Goal: Task Accomplishment & Management: Use online tool/utility

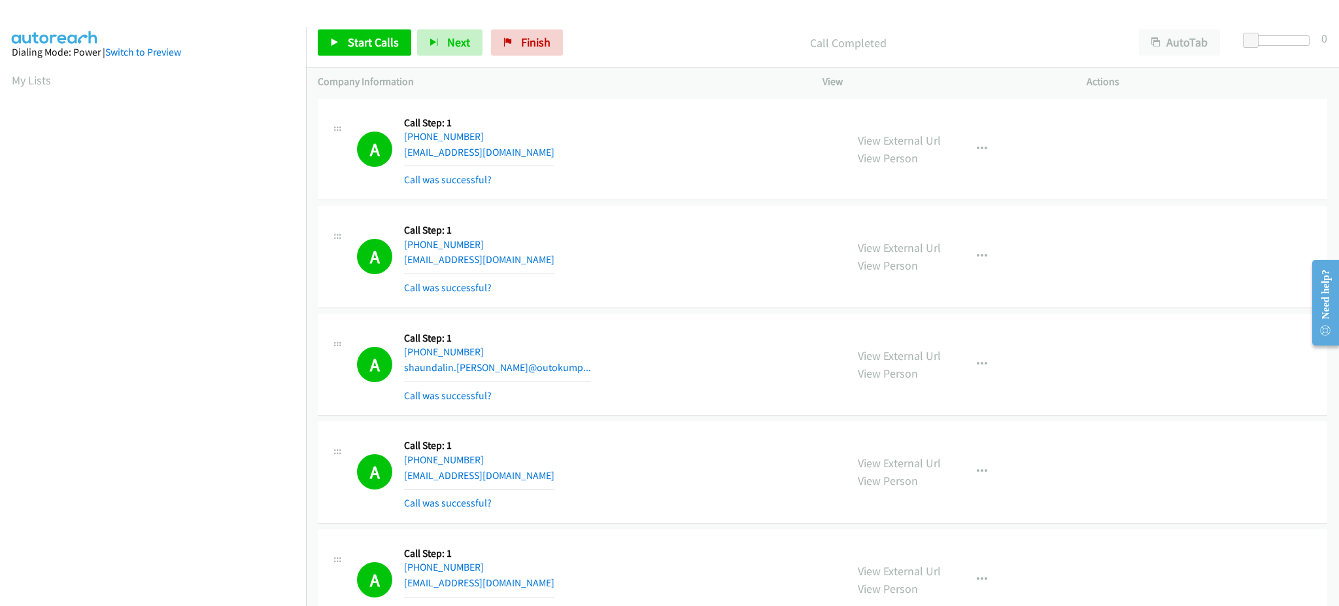
scroll to position [130, 0]
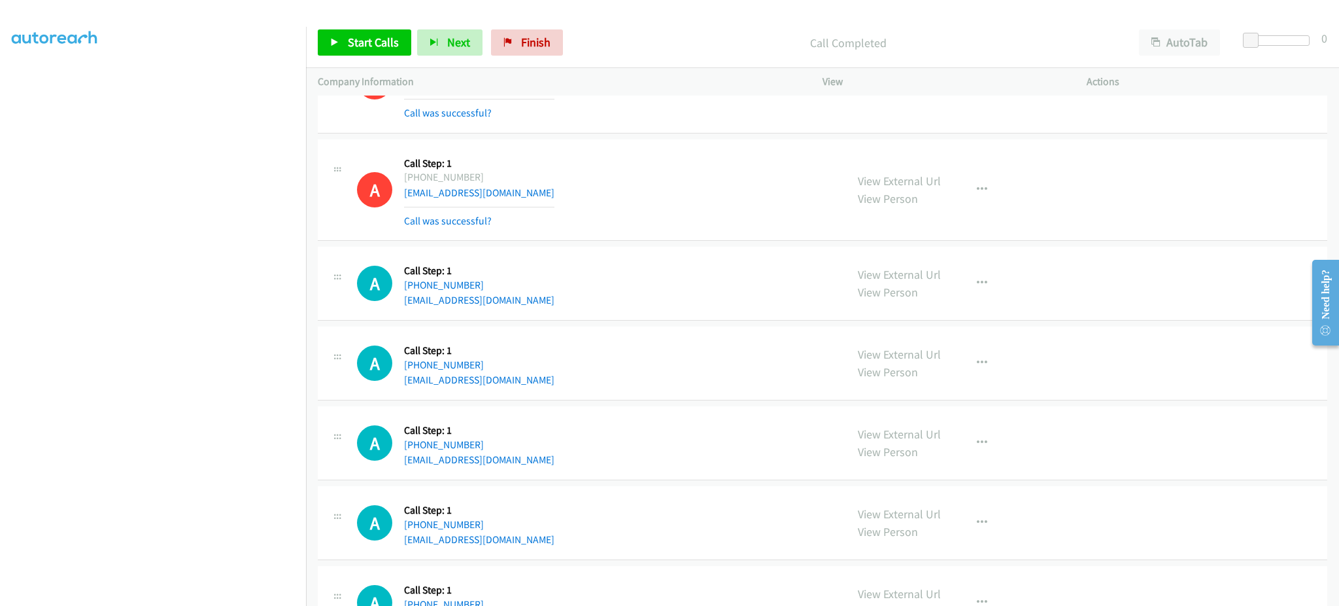
click at [373, 56] on div "Start Calls Pause Next Finish Call Completed AutoTab AutoTab 0" at bounding box center [822, 43] width 1033 height 50
click at [371, 48] on span "Start Calls" at bounding box center [373, 42] width 51 height 15
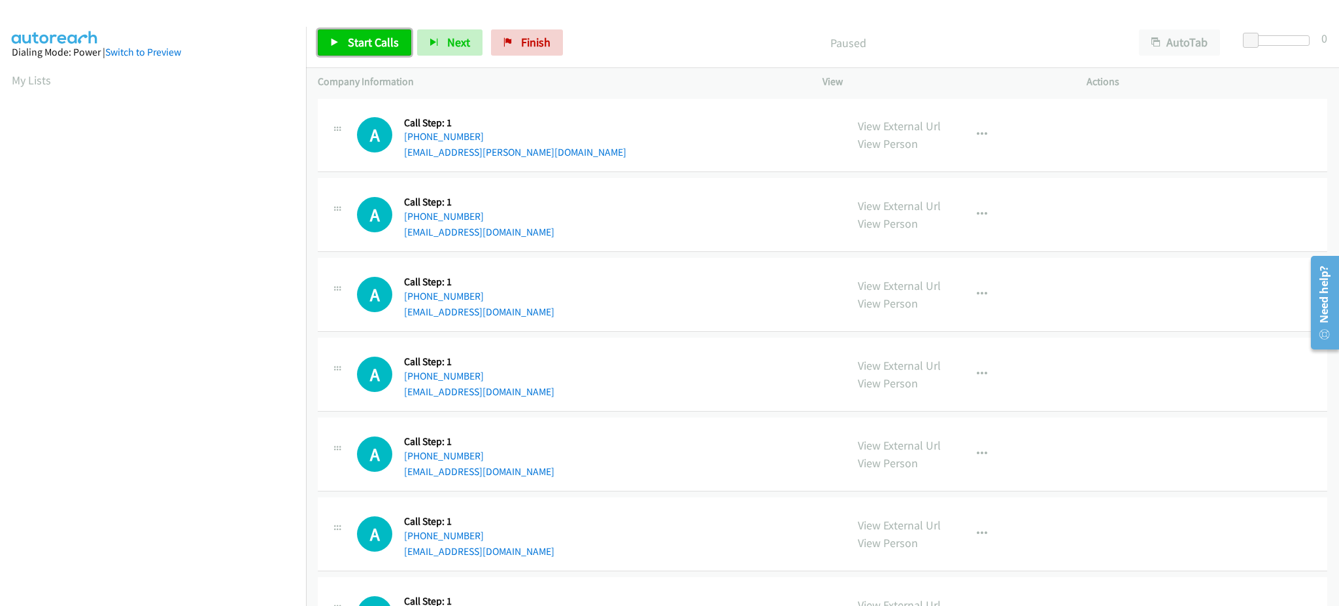
click at [332, 32] on link "Start Calls" at bounding box center [365, 42] width 94 height 26
click at [371, 58] on div "Start Calls Pause Next Finish Started AutoTab AutoTab 0" at bounding box center [822, 43] width 1033 height 50
click at [362, 50] on link "Pause" at bounding box center [354, 42] width 72 height 26
click at [351, 43] on span "Start Calls" at bounding box center [373, 42] width 51 height 15
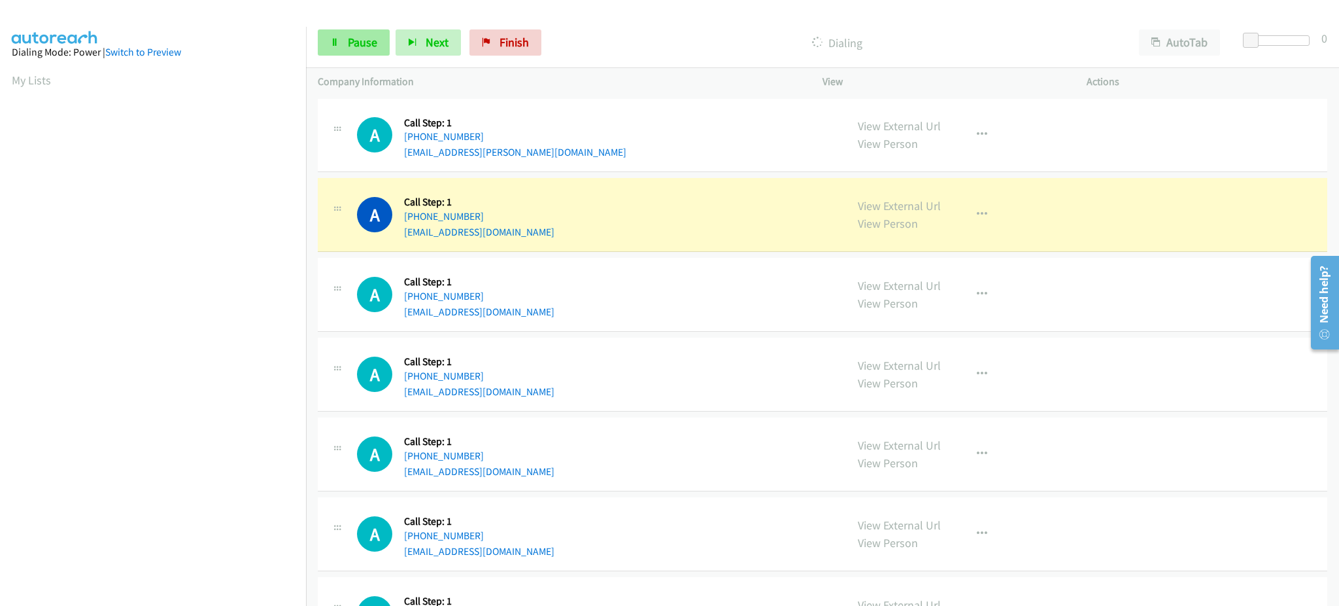
scroll to position [131, 0]
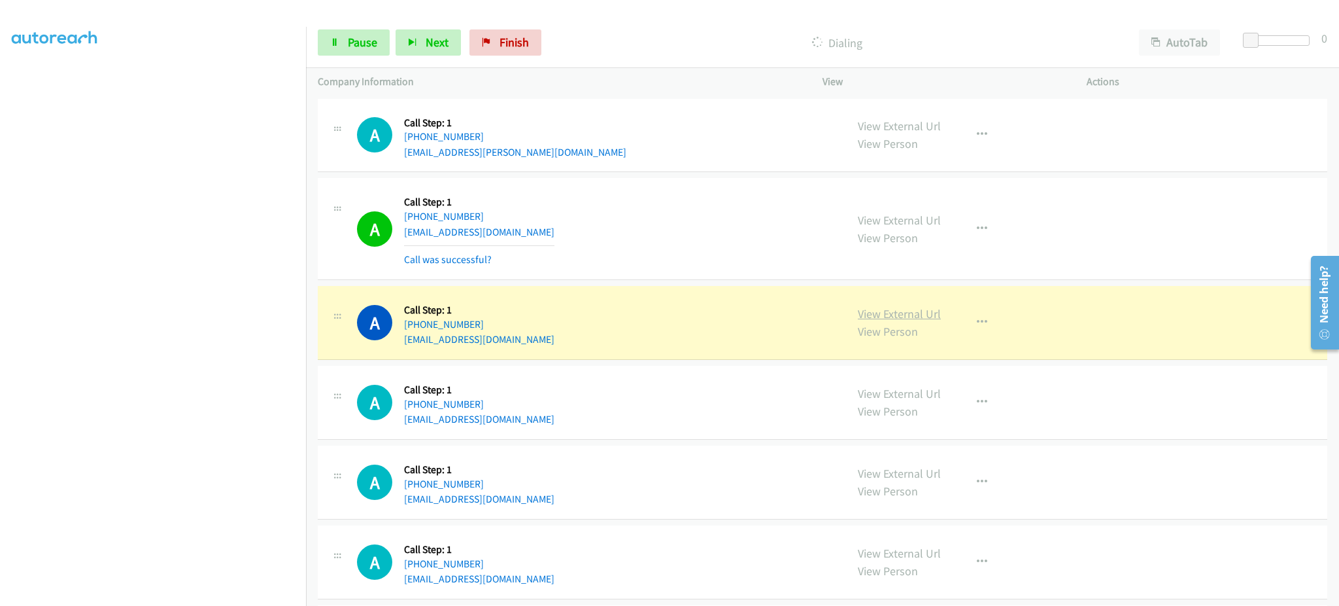
click at [891, 320] on link "View External Url" at bounding box center [899, 313] width 83 height 15
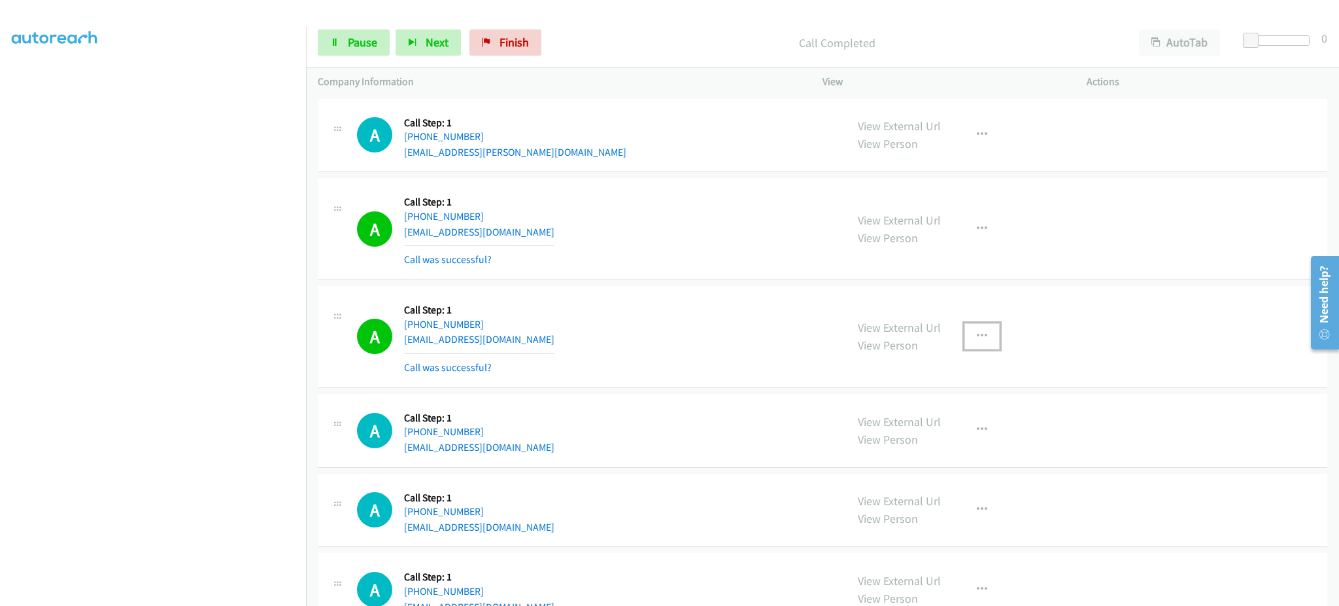
click at [968, 331] on button "button" at bounding box center [982, 336] width 35 height 26
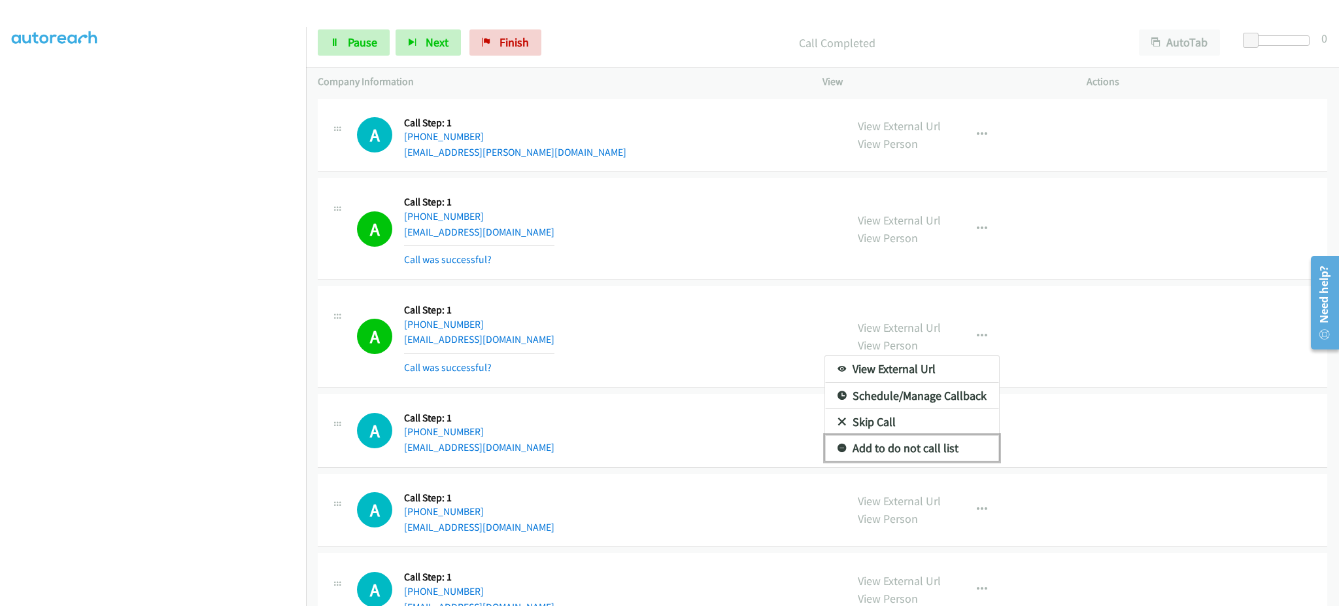
click at [903, 454] on link "Add to do not call list" at bounding box center [912, 448] width 174 height 26
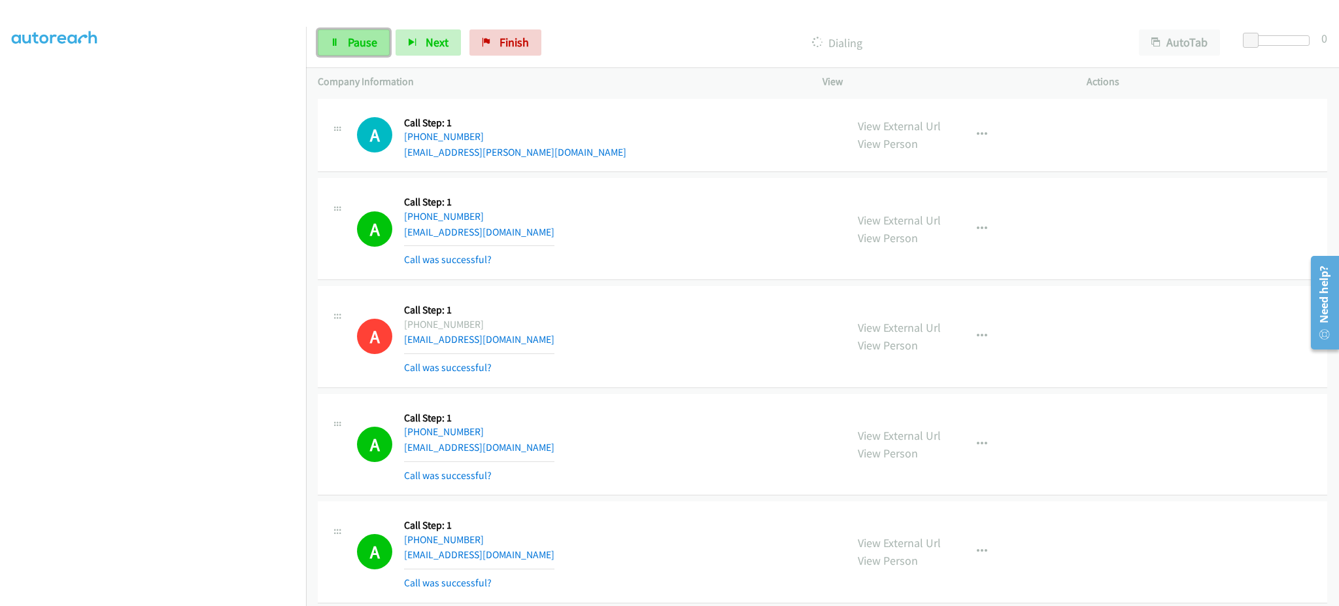
click at [352, 39] on span "Pause" at bounding box center [362, 42] width 29 height 15
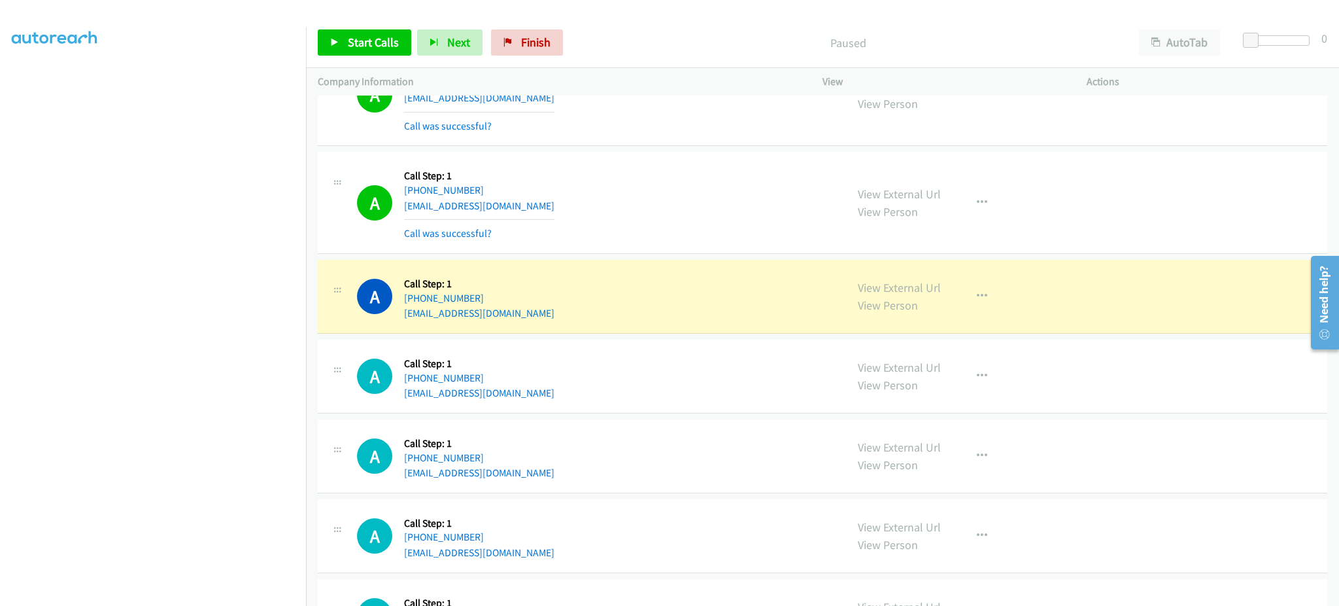
scroll to position [785, 0]
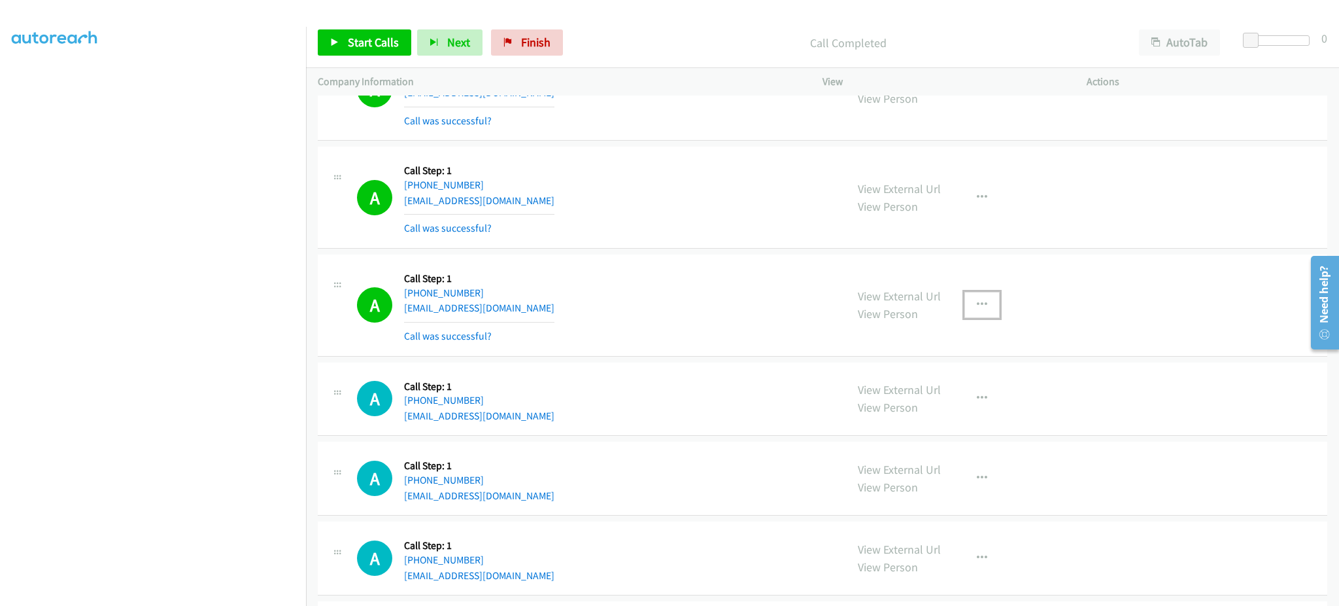
click at [965, 300] on button "button" at bounding box center [982, 305] width 35 height 26
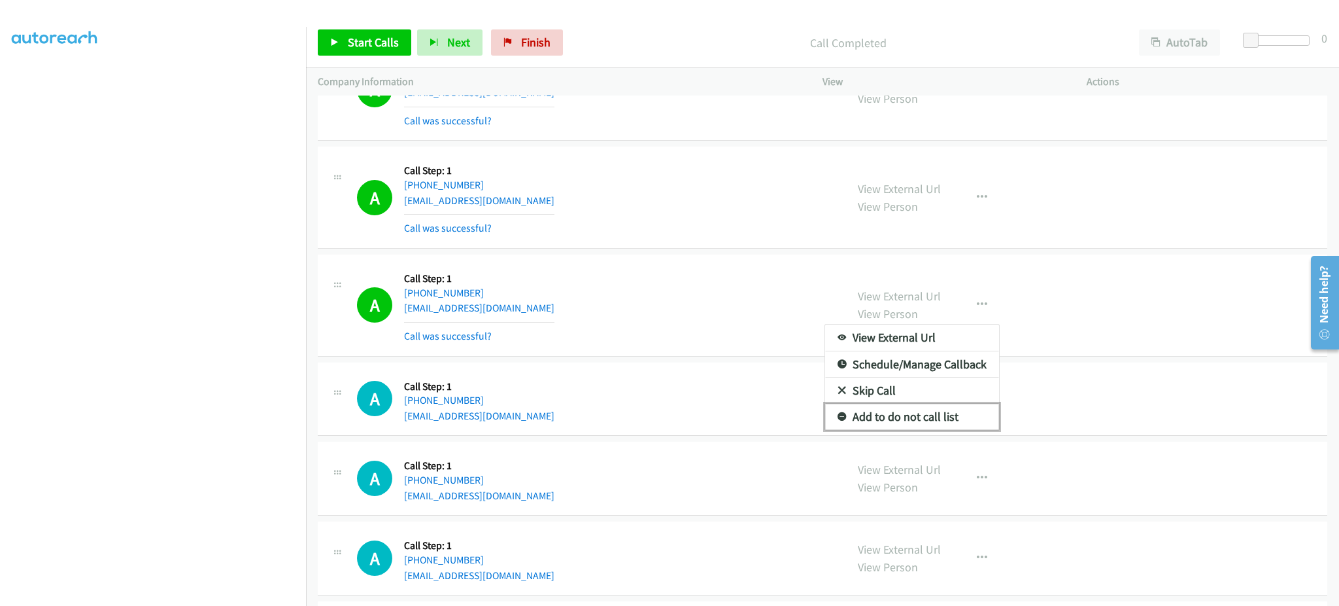
click at [949, 414] on link "Add to do not call list" at bounding box center [912, 416] width 174 height 26
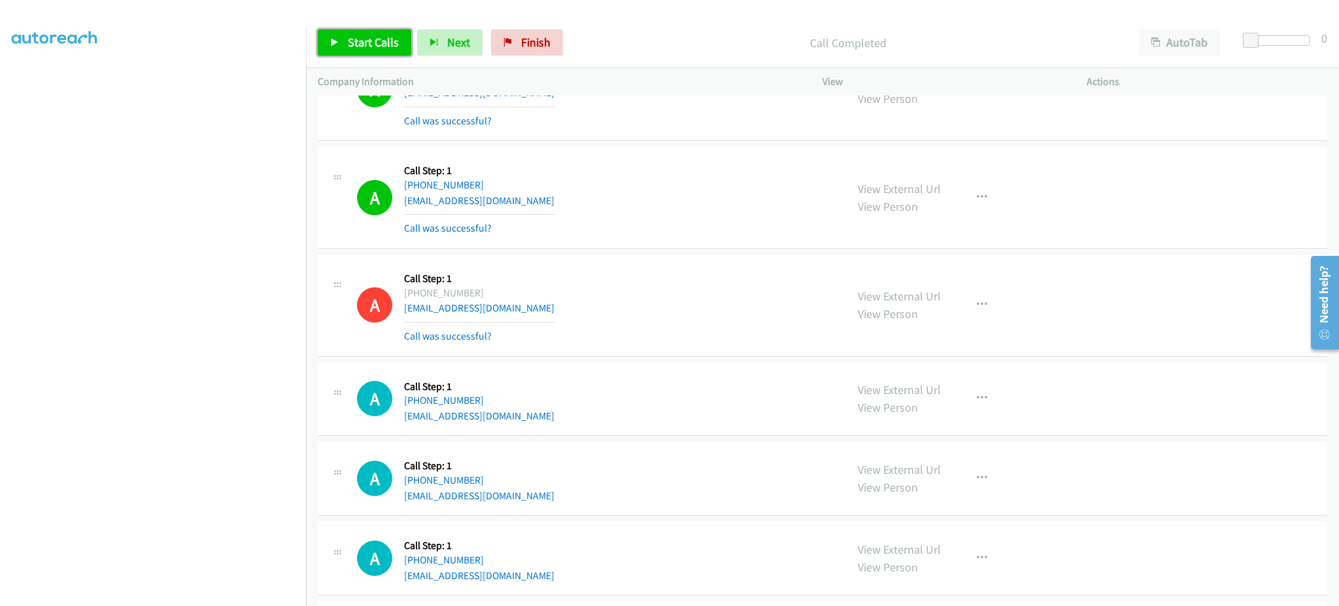
click at [362, 30] on link "Start Calls" at bounding box center [365, 42] width 94 height 26
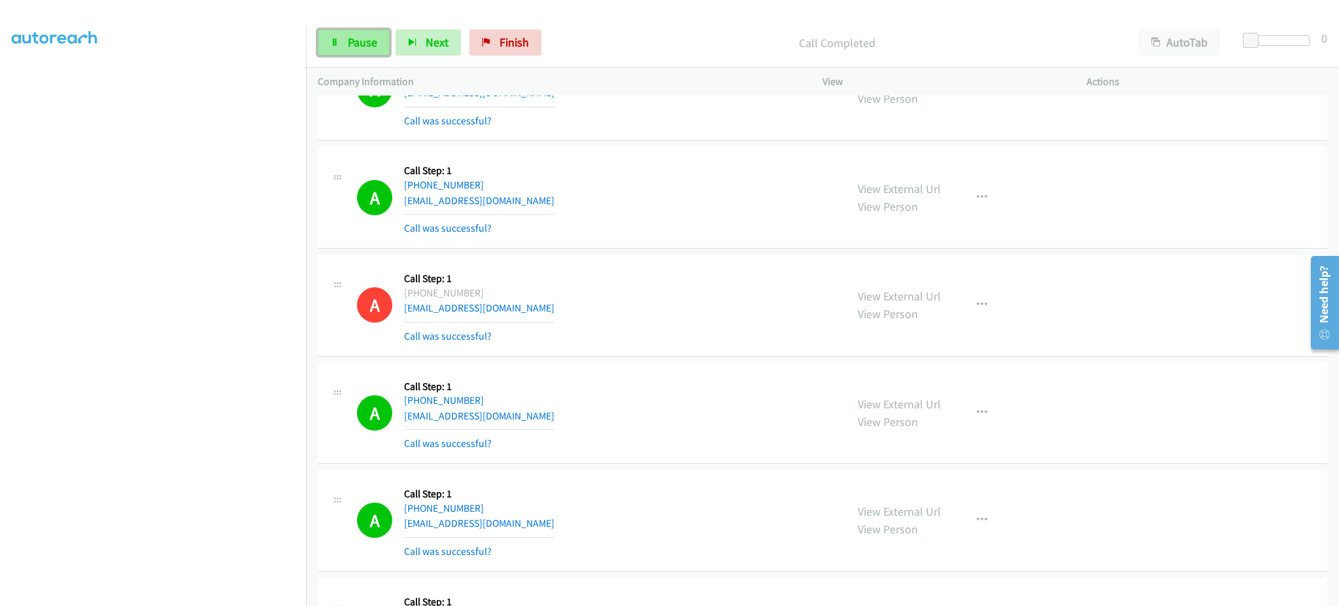
click at [377, 50] on link "Pause" at bounding box center [354, 42] width 72 height 26
click at [369, 46] on span "Start Calls" at bounding box center [373, 42] width 51 height 15
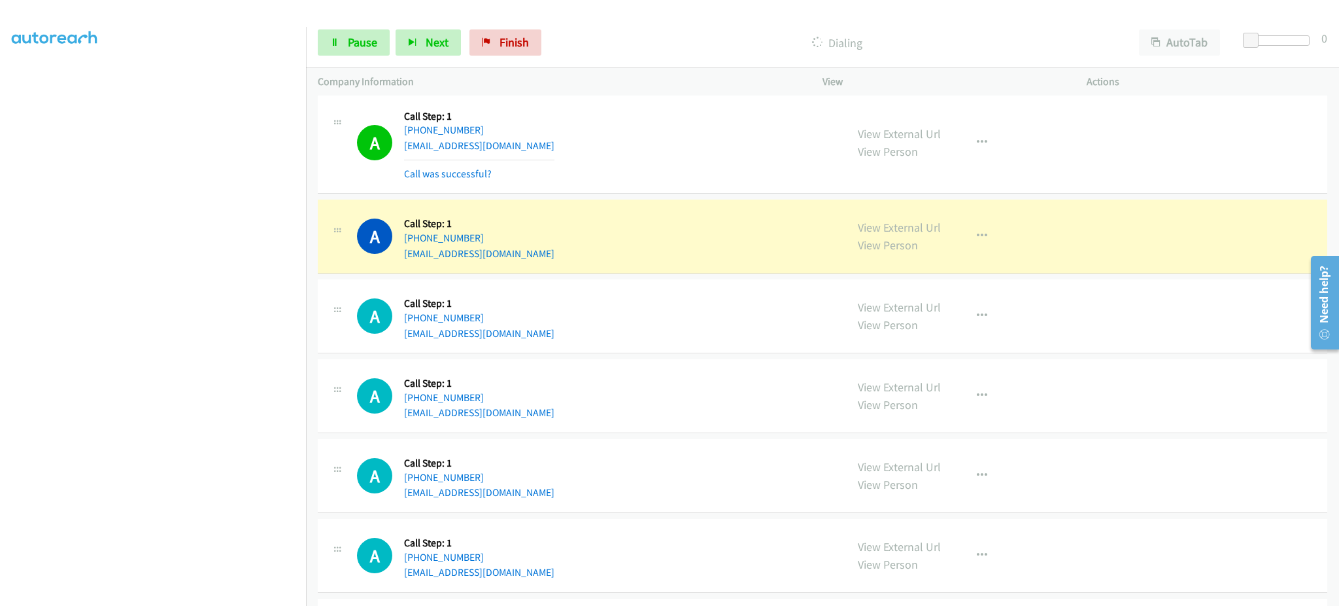
scroll to position [1569, 0]
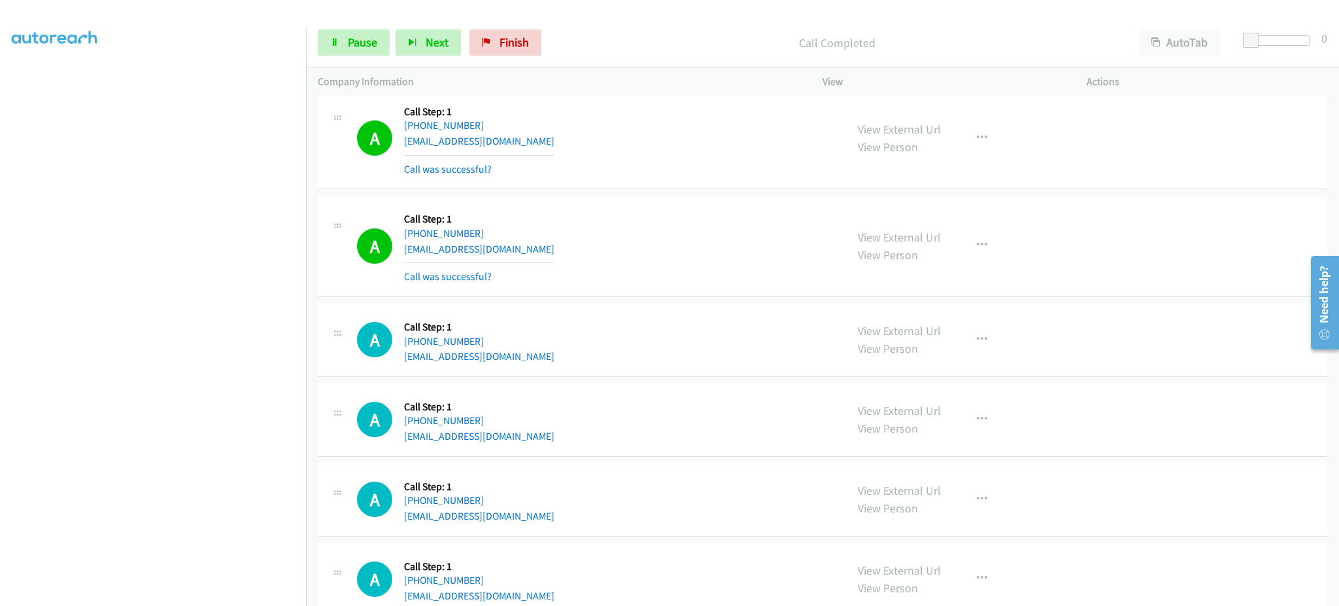
click at [955, 260] on div "View External Url View Person View External Url Email Schedule/Manage Callback …" at bounding box center [984, 246] width 276 height 78
click at [981, 246] on button "button" at bounding box center [982, 245] width 35 height 26
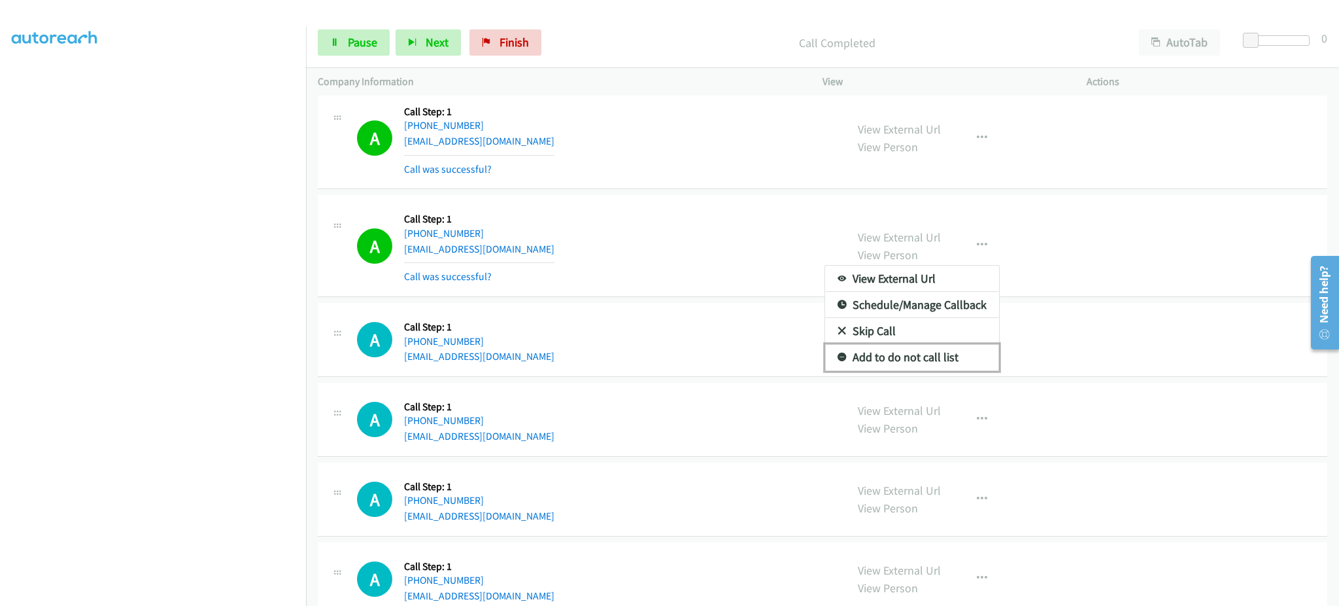
click at [927, 362] on link "Add to do not call list" at bounding box center [912, 357] width 174 height 26
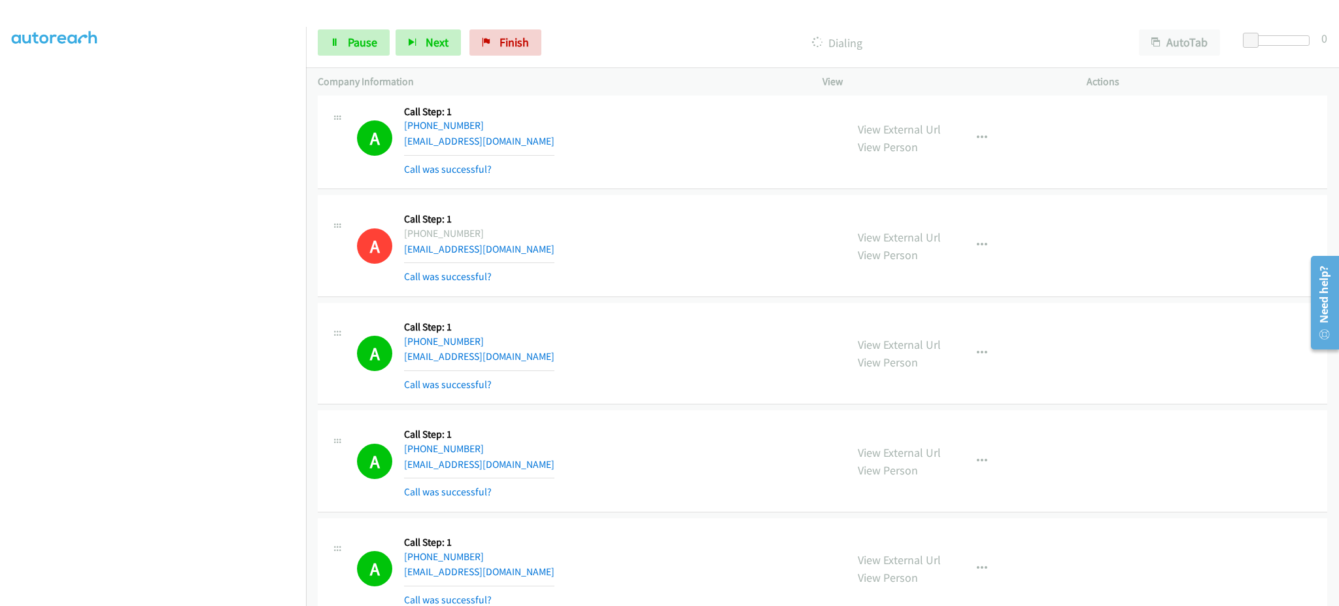
scroll to position [2093, 0]
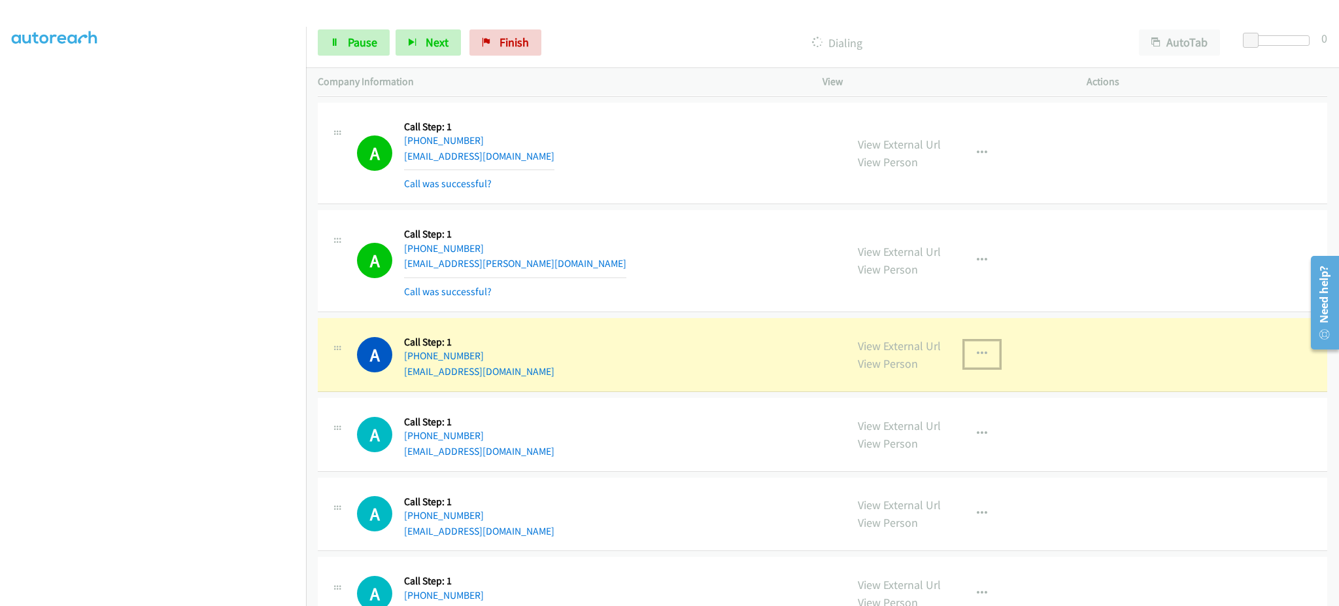
click at [965, 364] on button "button" at bounding box center [982, 354] width 35 height 26
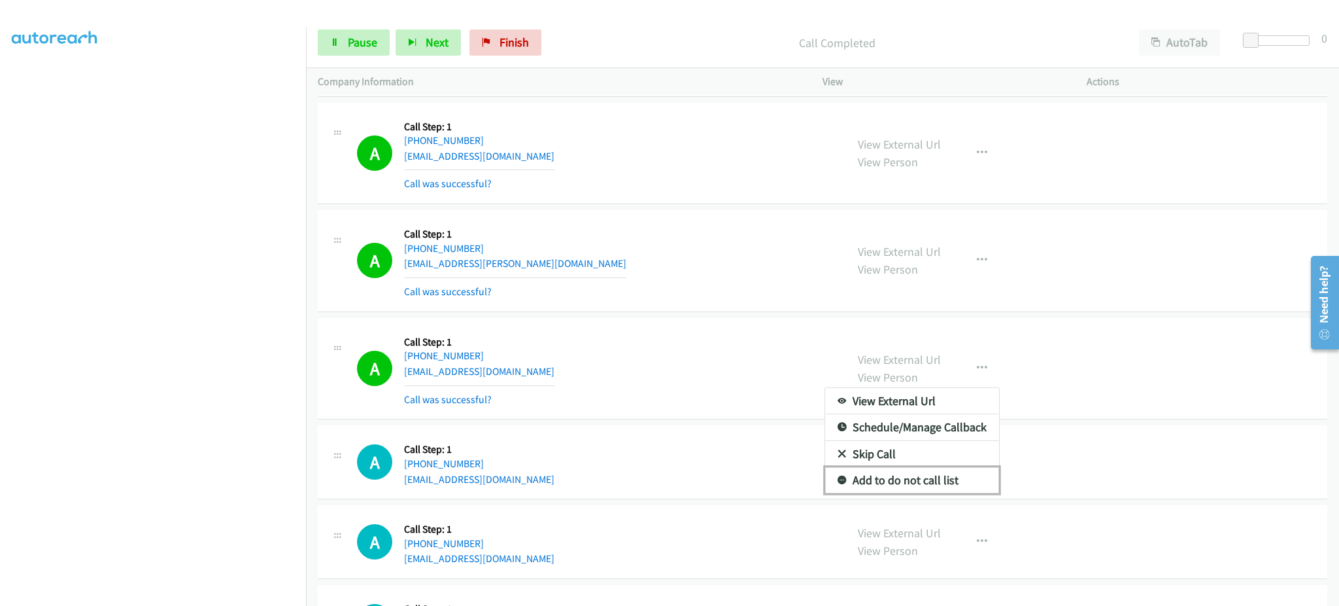
click at [934, 479] on link "Add to do not call list" at bounding box center [912, 480] width 174 height 26
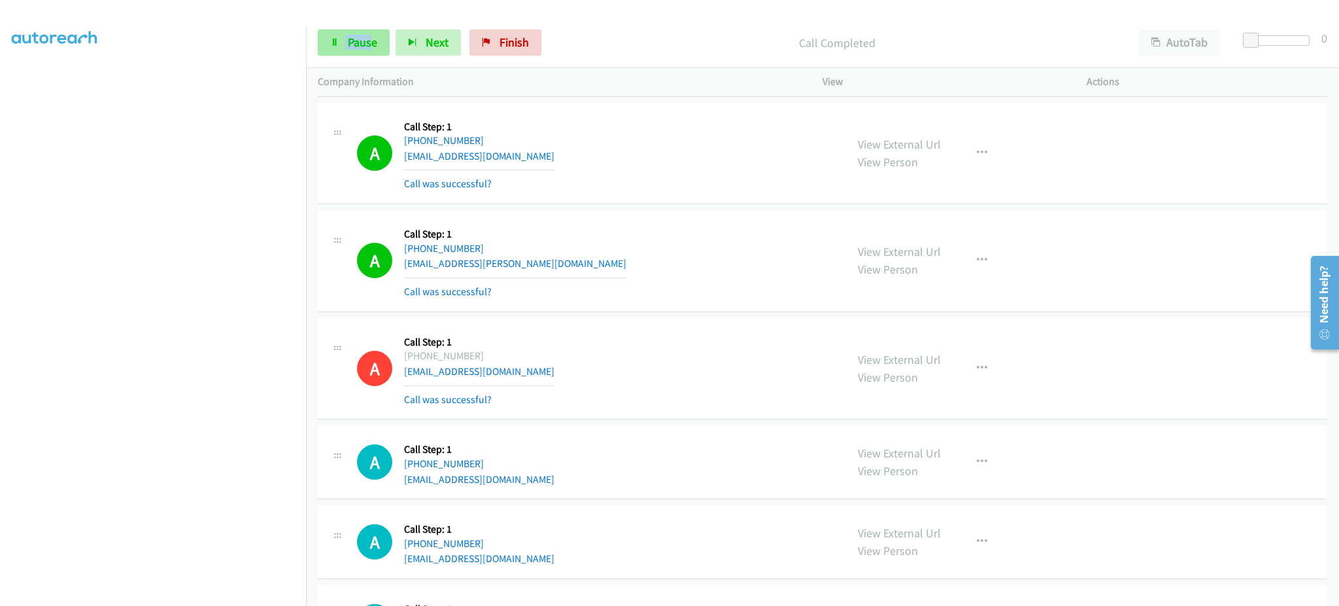
click at [362, 29] on div "Start Calls Pause Next Finish Call Completed AutoTab AutoTab 0" at bounding box center [822, 43] width 1033 height 50
click at [358, 41] on span "Pause" at bounding box center [362, 42] width 29 height 15
click at [362, 46] on span "Pause" at bounding box center [362, 42] width 29 height 15
click at [352, 45] on span "Start Calls" at bounding box center [373, 42] width 51 height 15
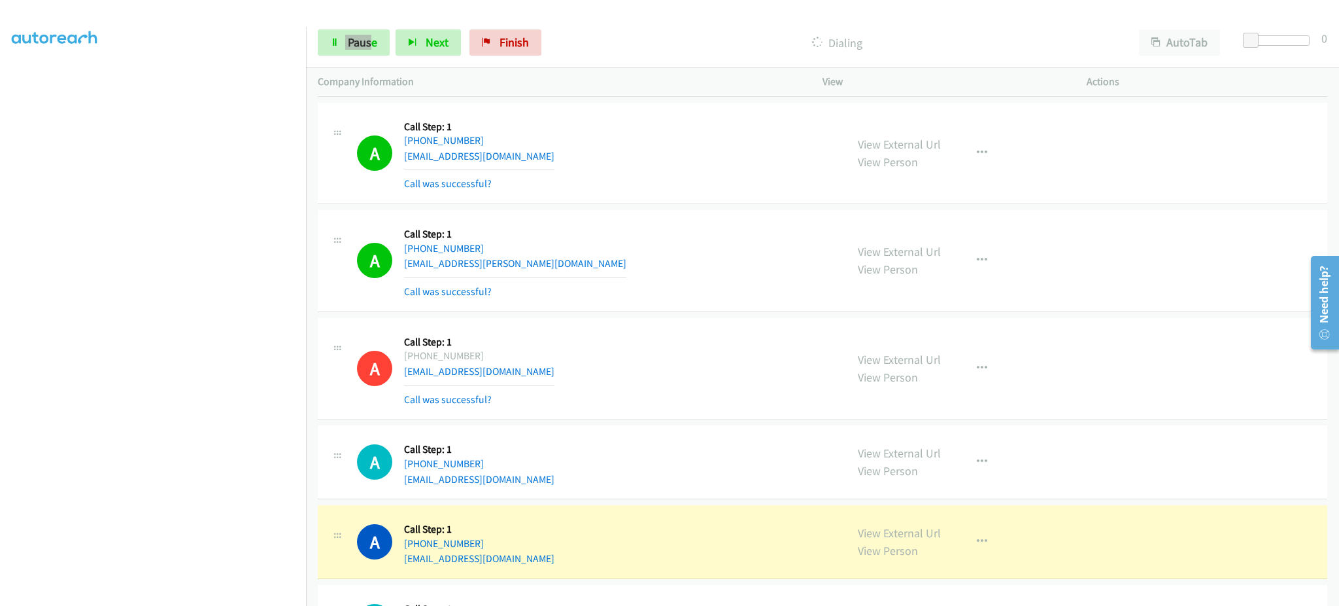
scroll to position [2354, 0]
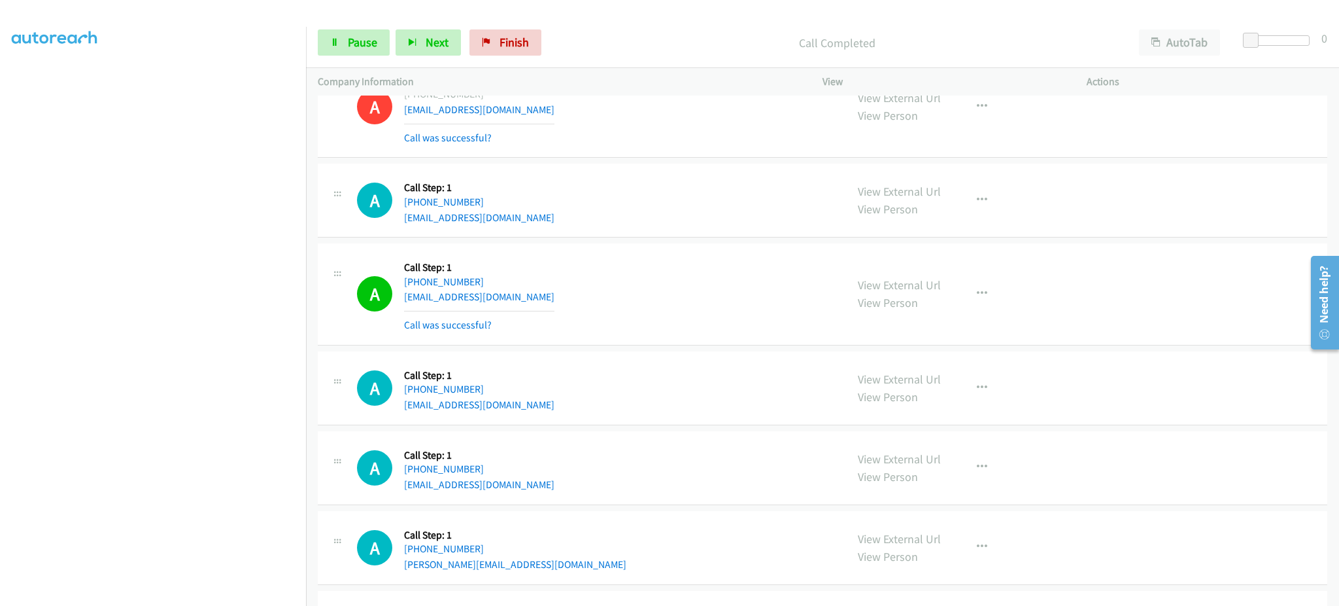
drag, startPoint x: 986, startPoint y: 300, endPoint x: 978, endPoint y: 297, distance: 9.1
click at [982, 297] on div "View External Url View Person View External Url Email Schedule/Manage Callback …" at bounding box center [984, 294] width 276 height 78
click at [977, 297] on icon "button" at bounding box center [982, 293] width 10 height 10
click at [0, 0] on div at bounding box center [0, 0] width 0 height 0
click at [978, 290] on icon "button" at bounding box center [982, 293] width 10 height 10
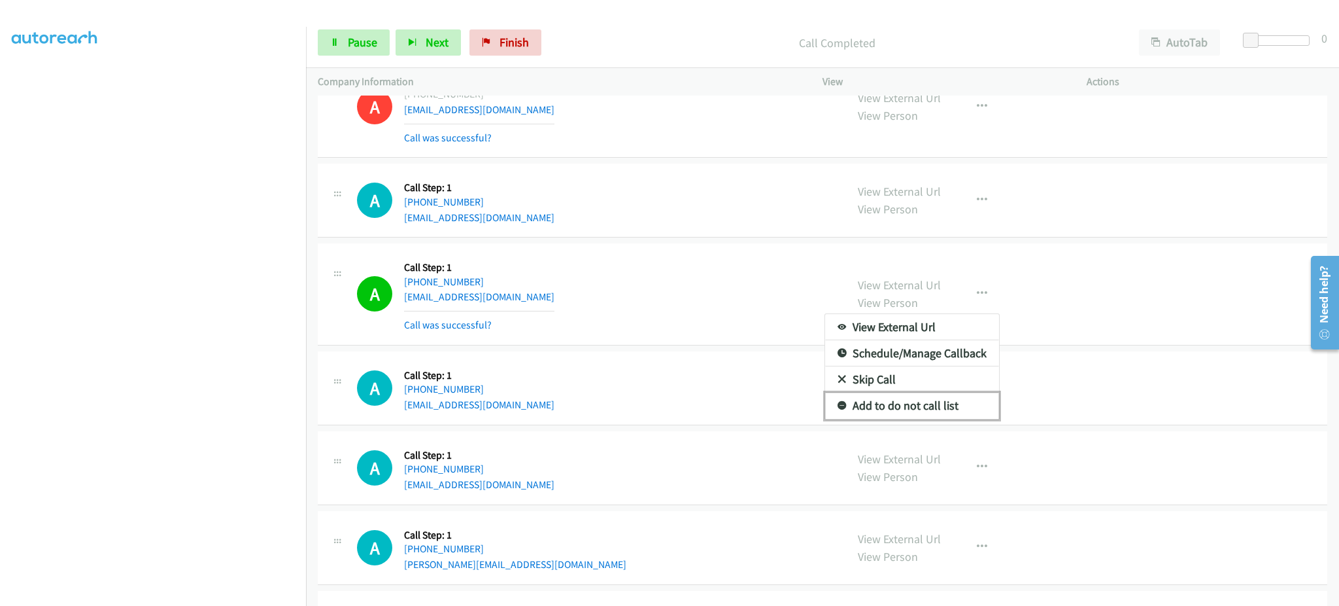
click at [948, 404] on link "Add to do not call list" at bounding box center [912, 405] width 174 height 26
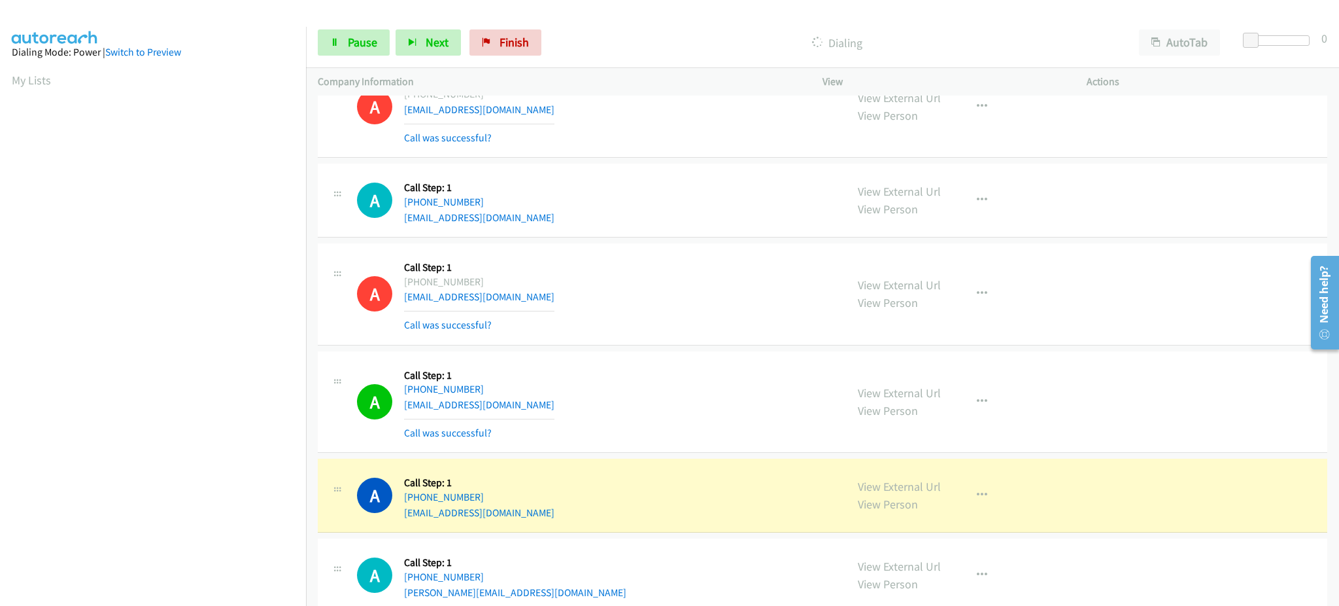
scroll to position [131, 3]
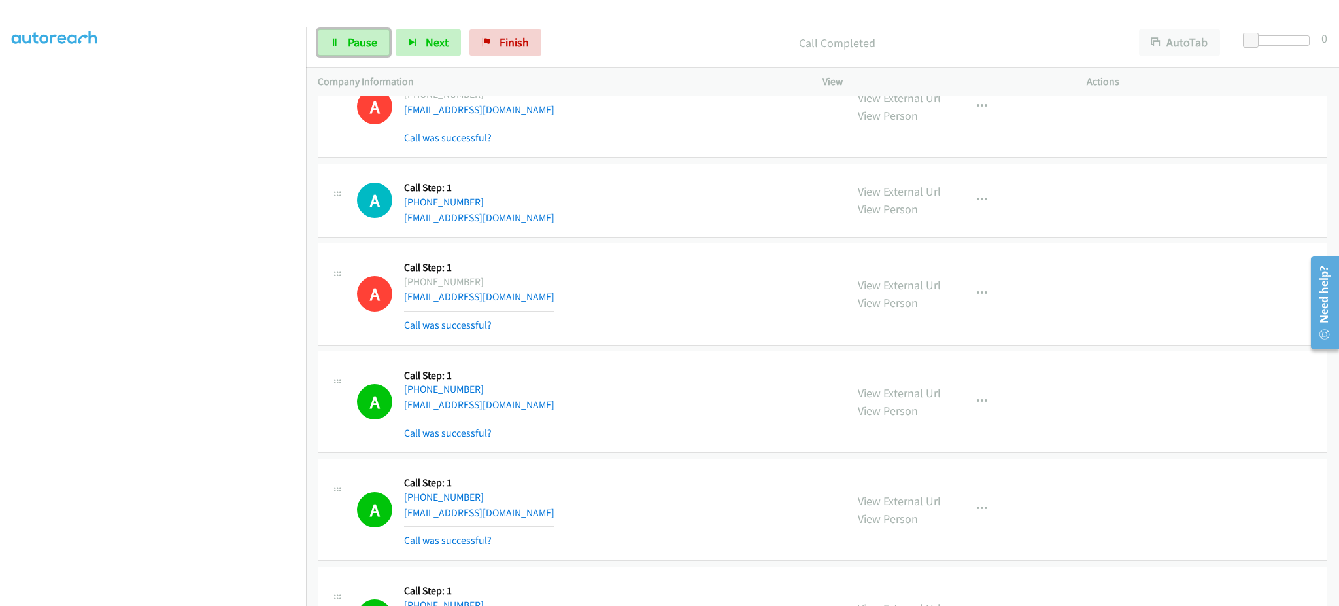
drag, startPoint x: 357, startPoint y: 41, endPoint x: 287, endPoint y: 226, distance: 198.5
click at [357, 41] on span "Pause" at bounding box center [362, 42] width 29 height 15
click at [377, 43] on span "Start Calls" at bounding box center [373, 42] width 51 height 15
click at [229, 591] on section at bounding box center [153, 295] width 283 height 626
click at [361, 48] on span "Pause" at bounding box center [362, 42] width 29 height 15
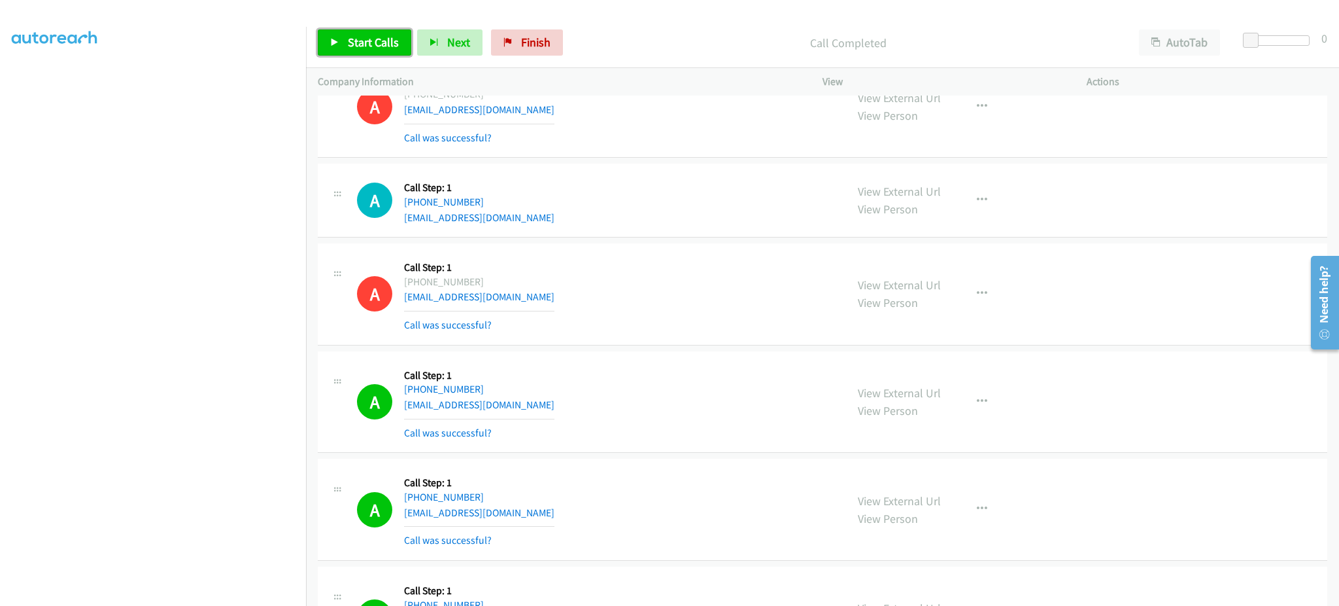
click at [371, 49] on span "Start Calls" at bounding box center [373, 42] width 51 height 15
click at [356, 40] on span "Pause" at bounding box center [362, 42] width 29 height 15
click at [387, 35] on span "Start Calls" at bounding box center [373, 42] width 51 height 15
click at [417, 43] on button "Next" at bounding box center [428, 42] width 65 height 26
click at [354, 41] on span "Pause" at bounding box center [362, 42] width 29 height 15
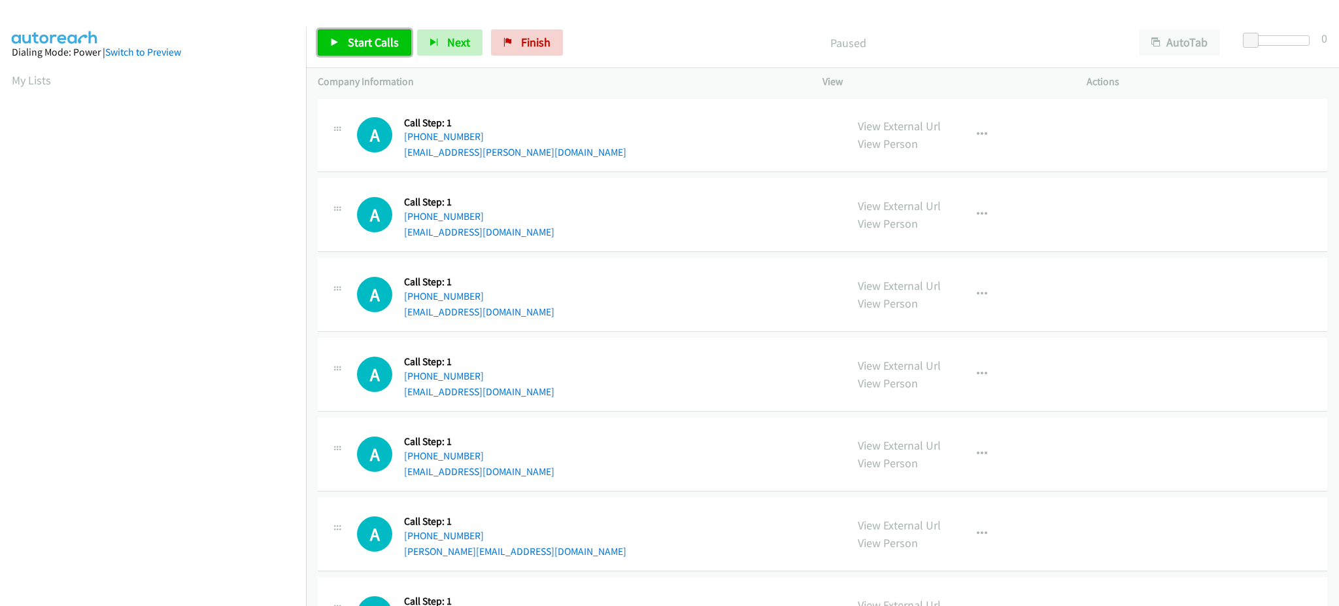
click at [362, 36] on span "Start Calls" at bounding box center [373, 42] width 51 height 15
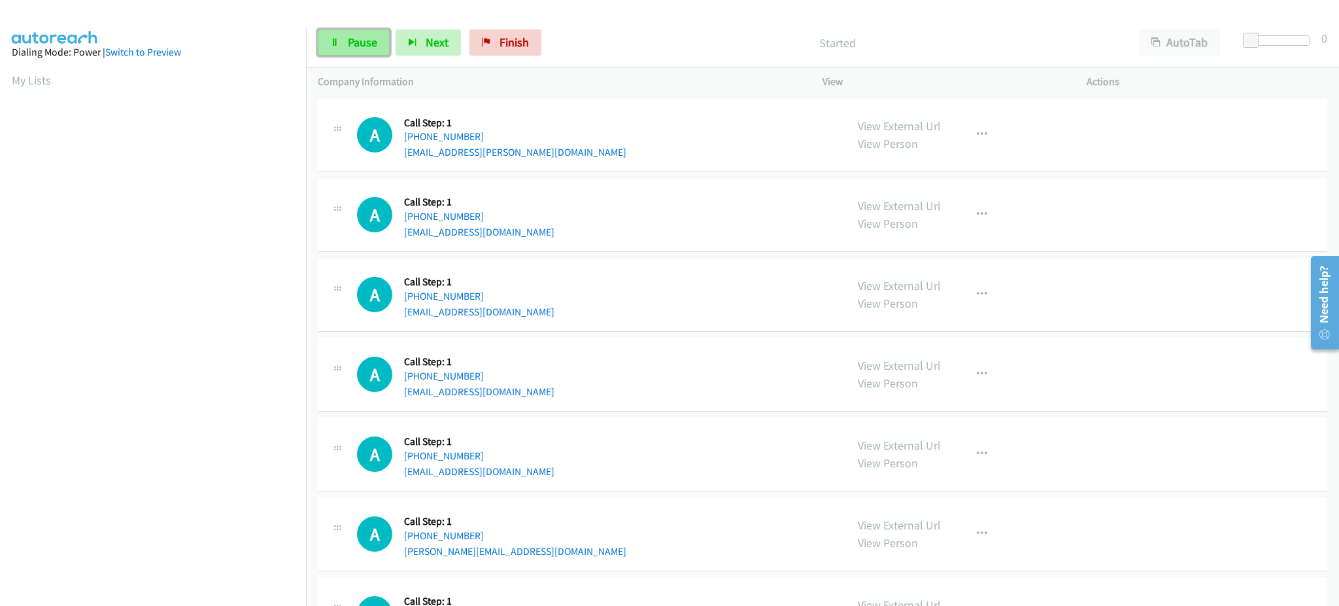
click at [383, 50] on link "Pause" at bounding box center [354, 42] width 72 height 26
click at [362, 35] on span "Start Calls" at bounding box center [373, 42] width 51 height 15
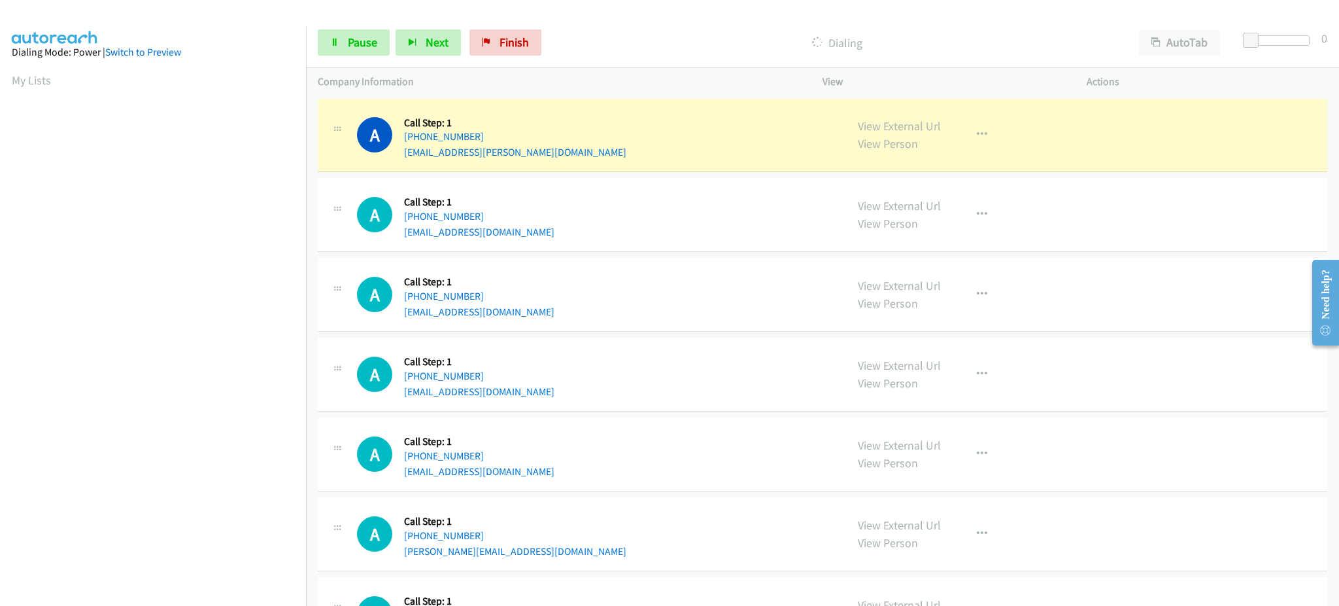
scroll to position [131, 0]
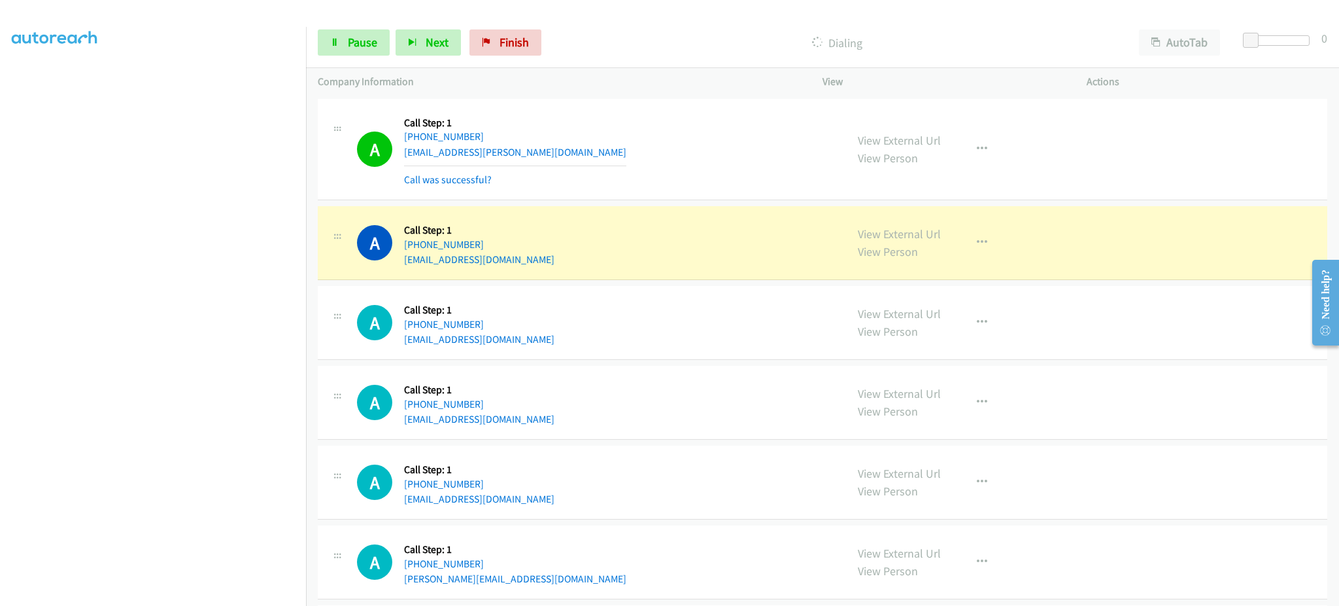
click at [354, 28] on div "Start Calls Pause Next Finish Dialing AutoTab AutoTab 0" at bounding box center [822, 43] width 1033 height 50
click at [346, 48] on link "Pause" at bounding box center [354, 42] width 72 height 26
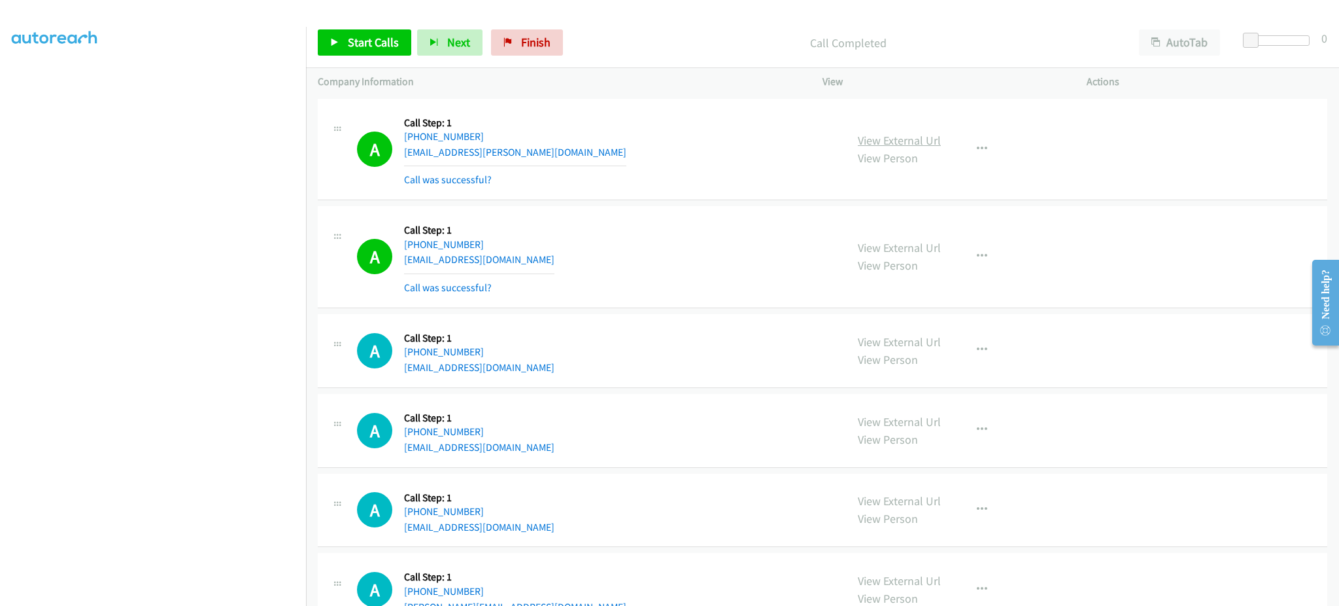
click at [891, 137] on link "View External Url" at bounding box center [899, 140] width 83 height 15
click at [977, 144] on icon "button" at bounding box center [982, 149] width 10 height 10
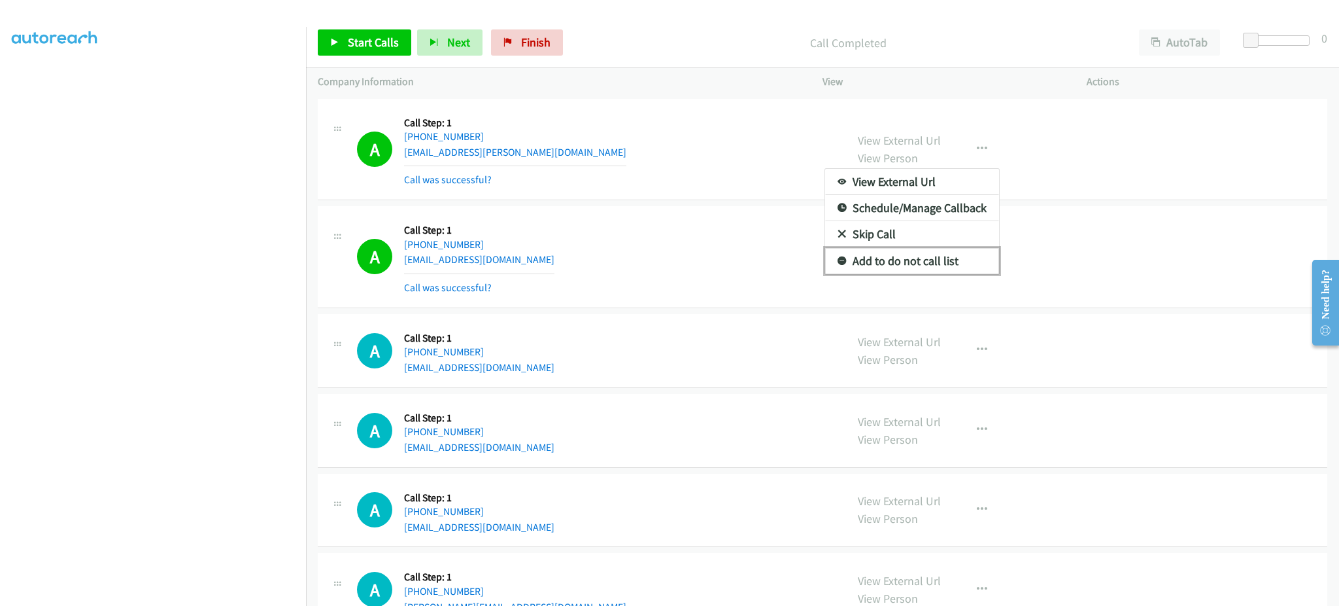
click at [974, 257] on link "Add to do not call list" at bounding box center [912, 261] width 174 height 26
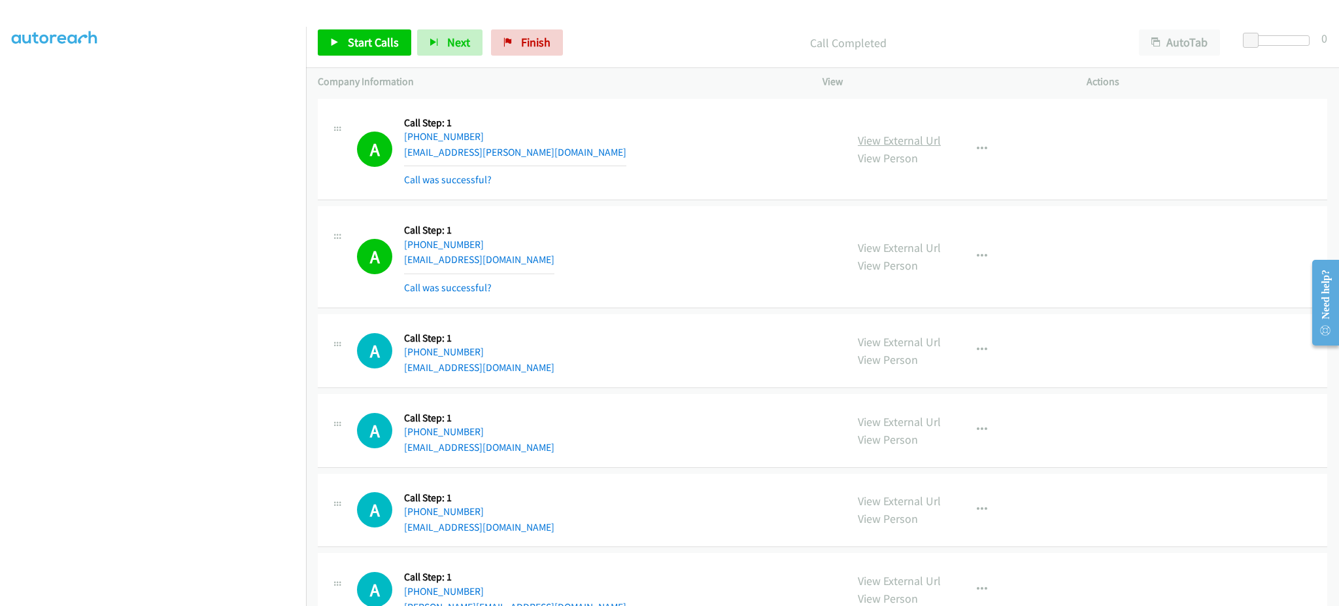
click at [884, 134] on link "View External Url" at bounding box center [899, 140] width 83 height 15
drag, startPoint x: 513, startPoint y: 136, endPoint x: 414, endPoint y: 141, distance: 99.5
click at [414, 141] on div "+1 541-408-3983" at bounding box center [515, 137] width 222 height 16
copy div "541-408-3983"
click at [360, 36] on span "Start Calls" at bounding box center [373, 42] width 51 height 15
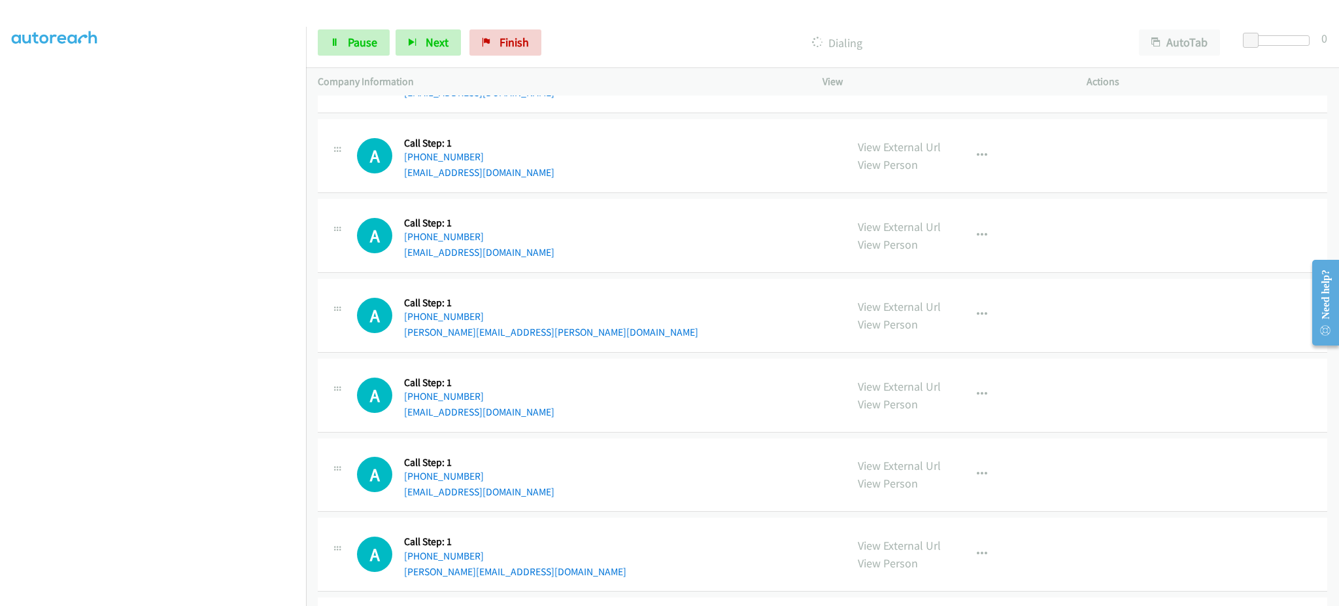
scroll to position [523, 0]
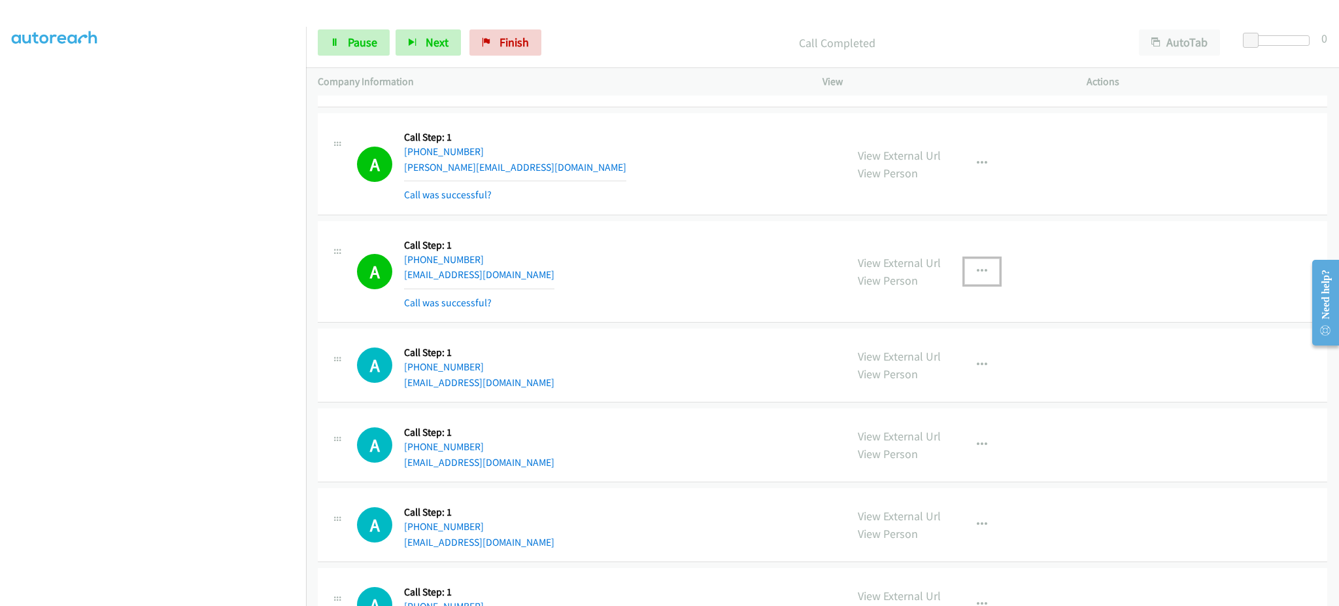
click at [977, 266] on icon "button" at bounding box center [982, 271] width 10 height 10
click at [938, 383] on link "Add to do not call list" at bounding box center [912, 383] width 174 height 26
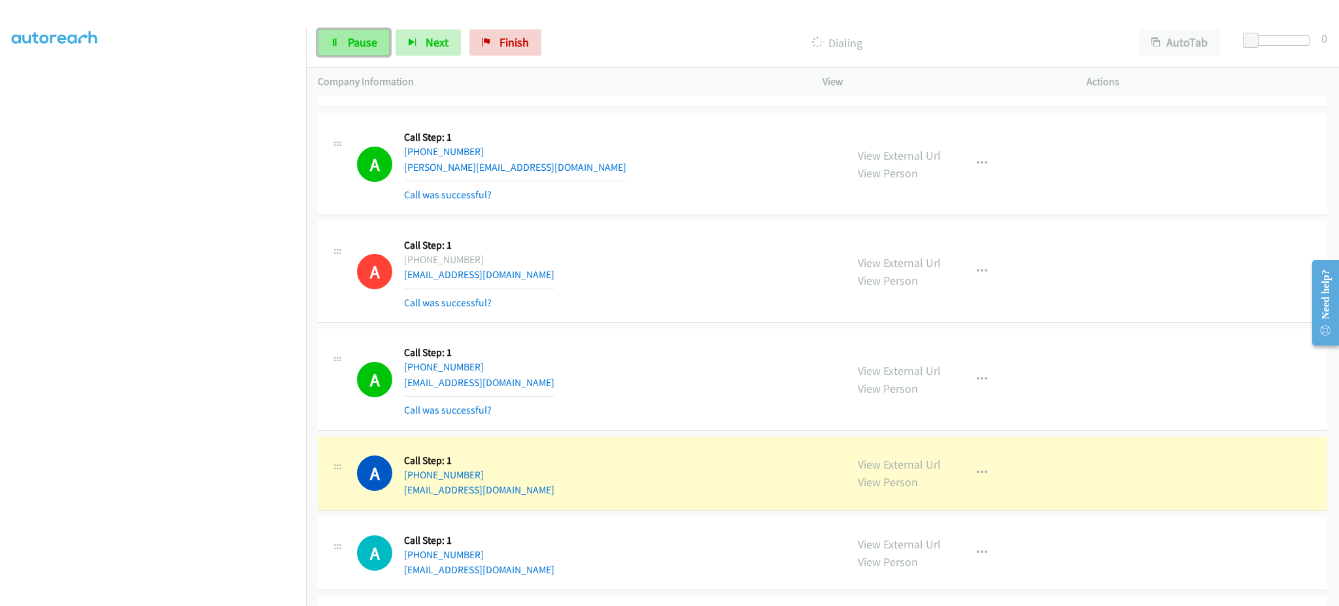
click at [343, 43] on link "Pause" at bounding box center [354, 42] width 72 height 26
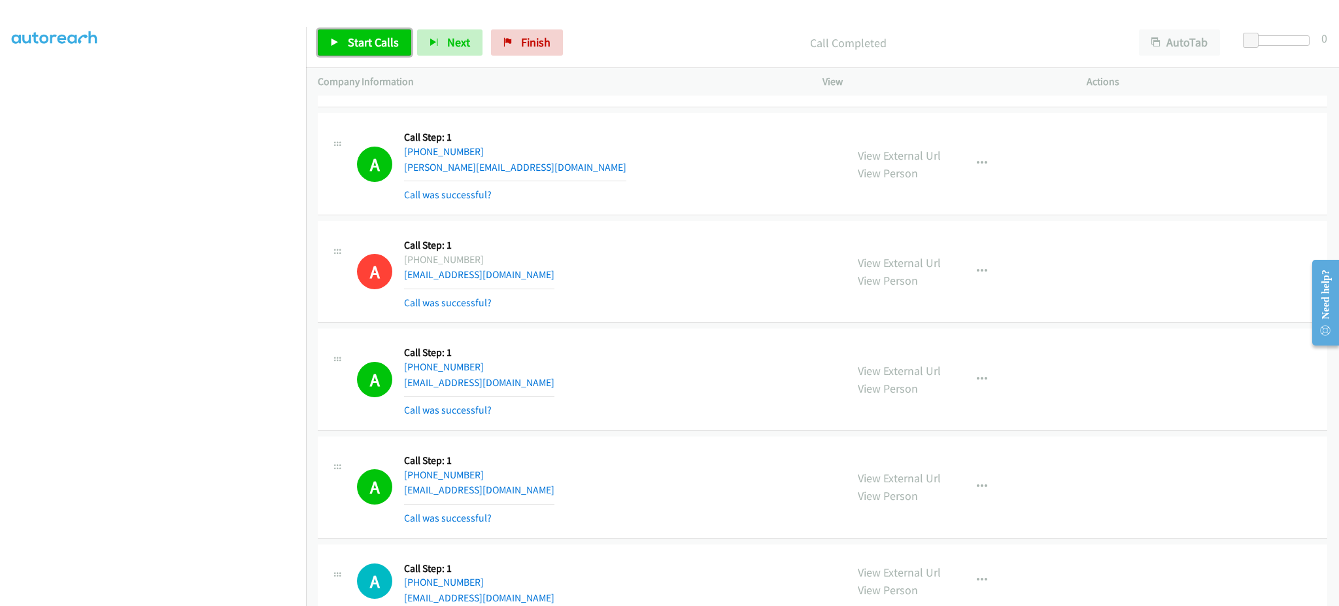
drag, startPoint x: 342, startPoint y: 37, endPoint x: 438, endPoint y: 1, distance: 102.9
click at [342, 38] on link "Start Calls" at bounding box center [365, 42] width 94 height 26
click at [343, 50] on link "Pause" at bounding box center [354, 42] width 72 height 26
click at [386, 39] on span "Start Calls" at bounding box center [373, 42] width 51 height 15
click at [364, 40] on span "Pause" at bounding box center [362, 42] width 29 height 15
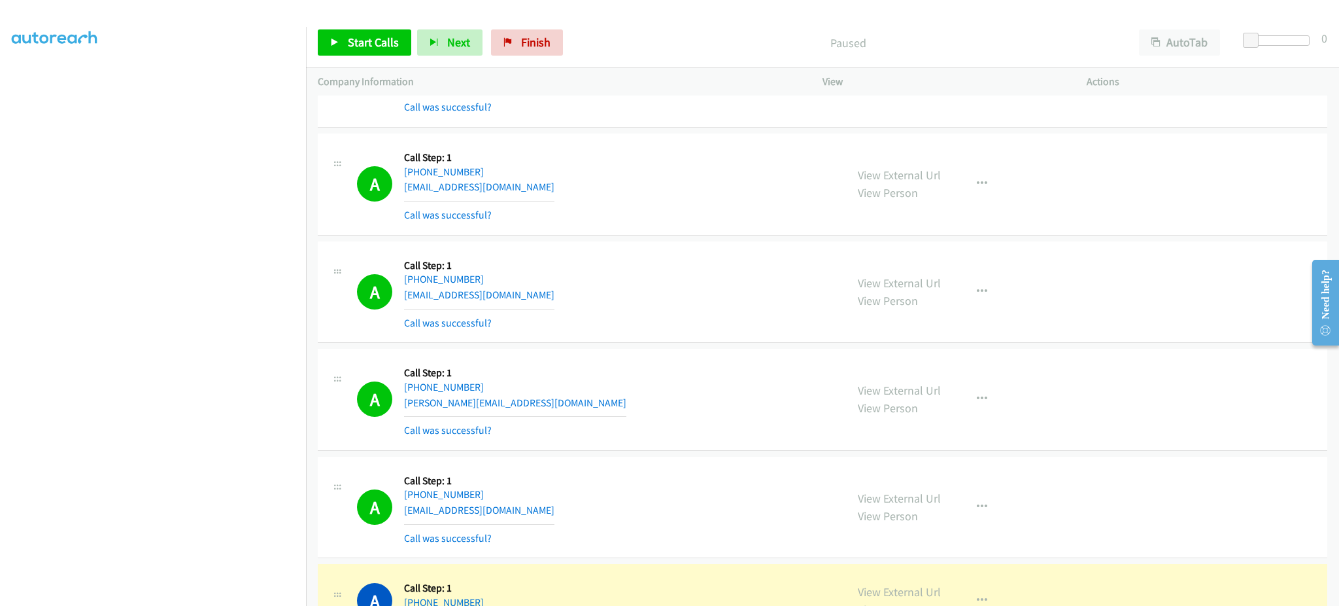
scroll to position [1256, 0]
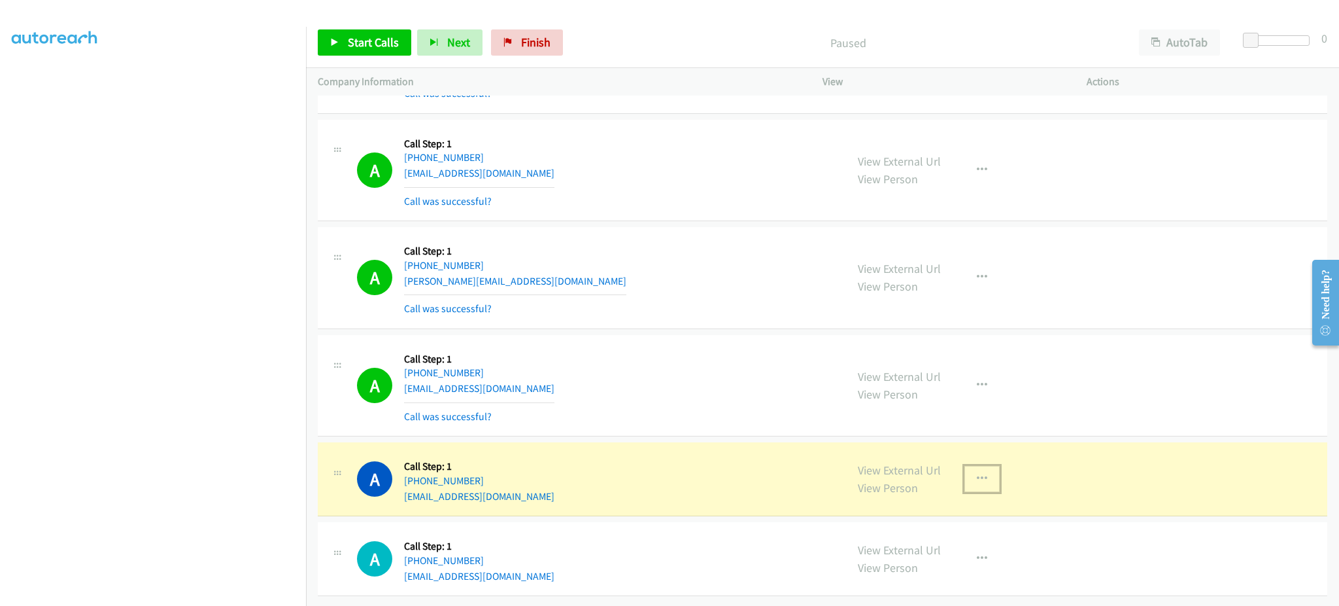
click at [978, 473] on button "button" at bounding box center [982, 479] width 35 height 26
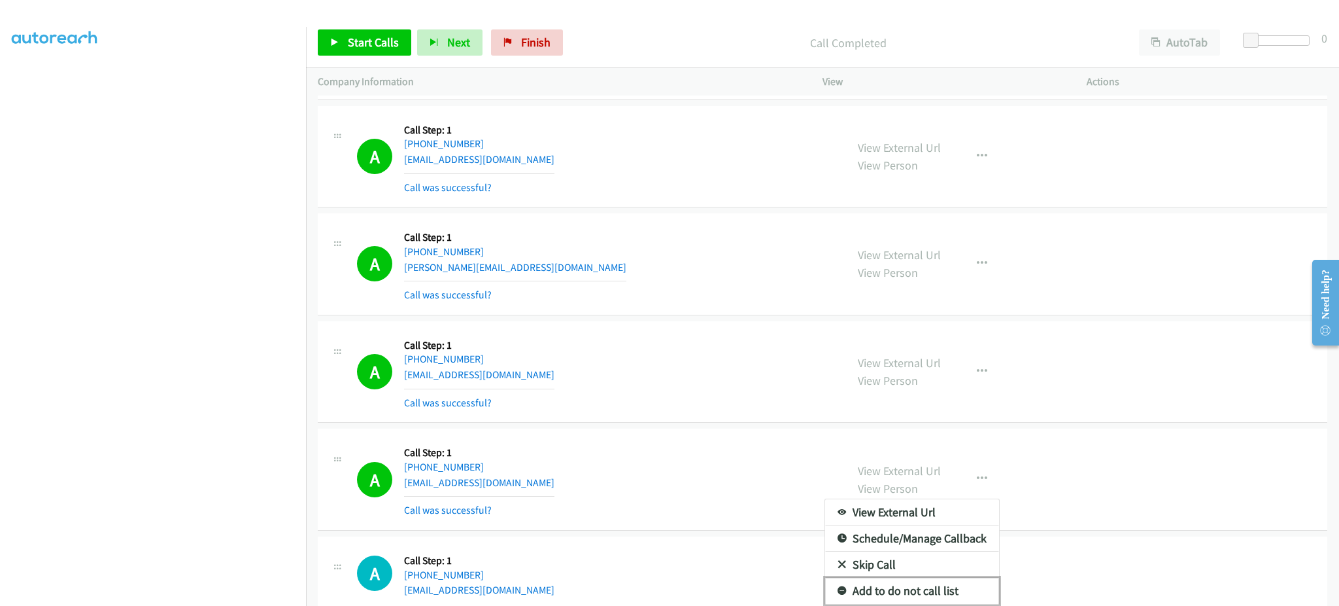
click at [938, 585] on link "Add to do not call list" at bounding box center [912, 590] width 174 height 26
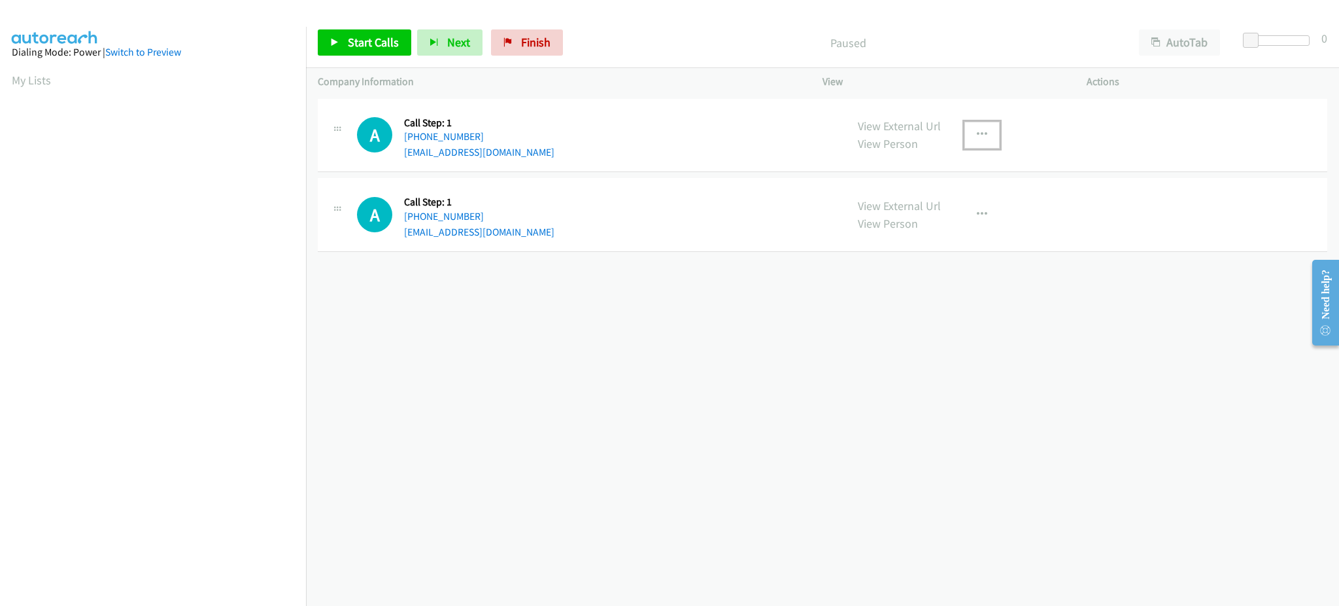
click at [977, 134] on icon "button" at bounding box center [982, 134] width 10 height 10
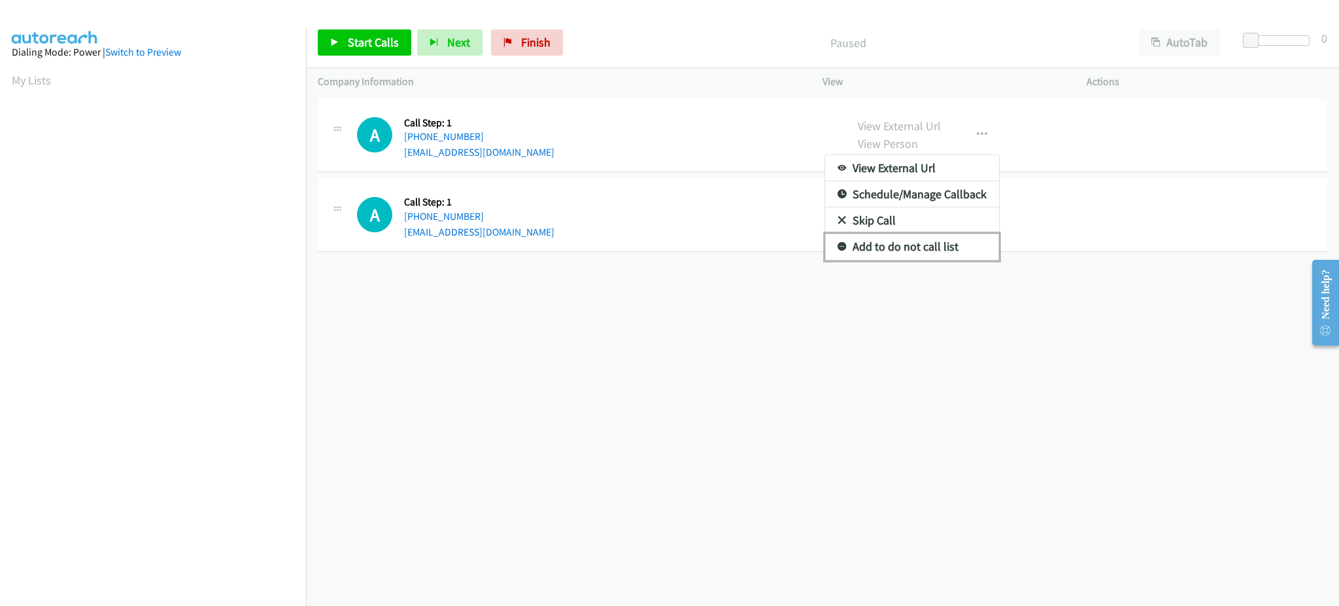
click at [938, 252] on link "Add to do not call list" at bounding box center [912, 246] width 174 height 26
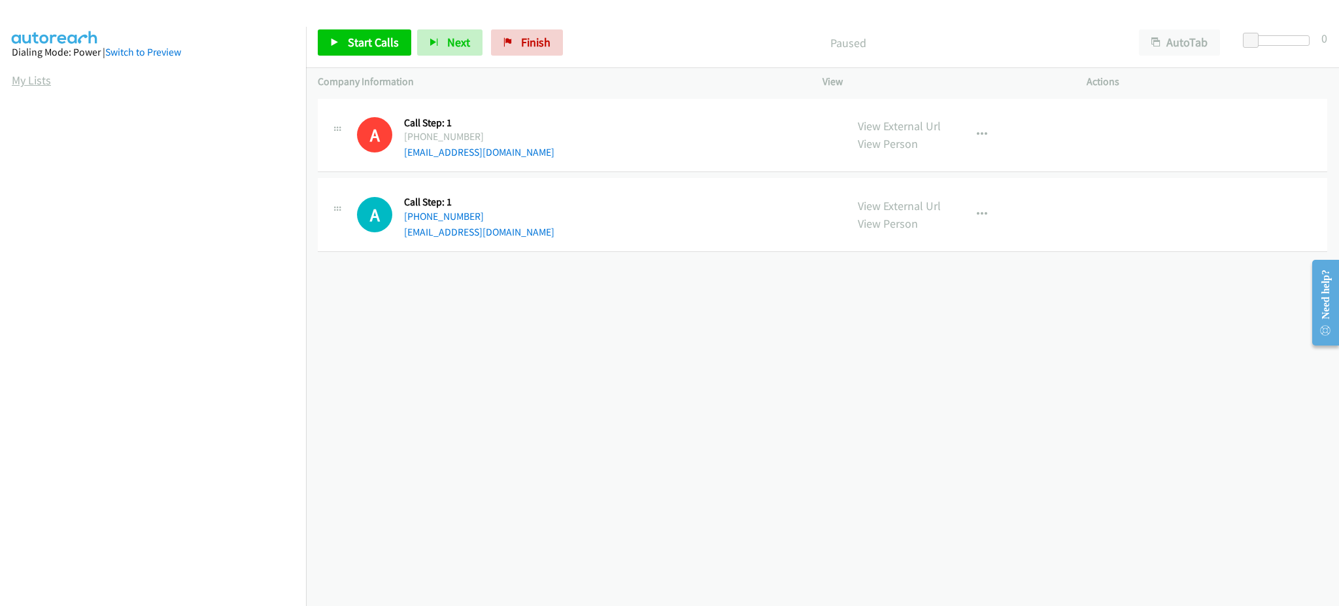
click at [29, 83] on link "My Lists" at bounding box center [31, 80] width 39 height 15
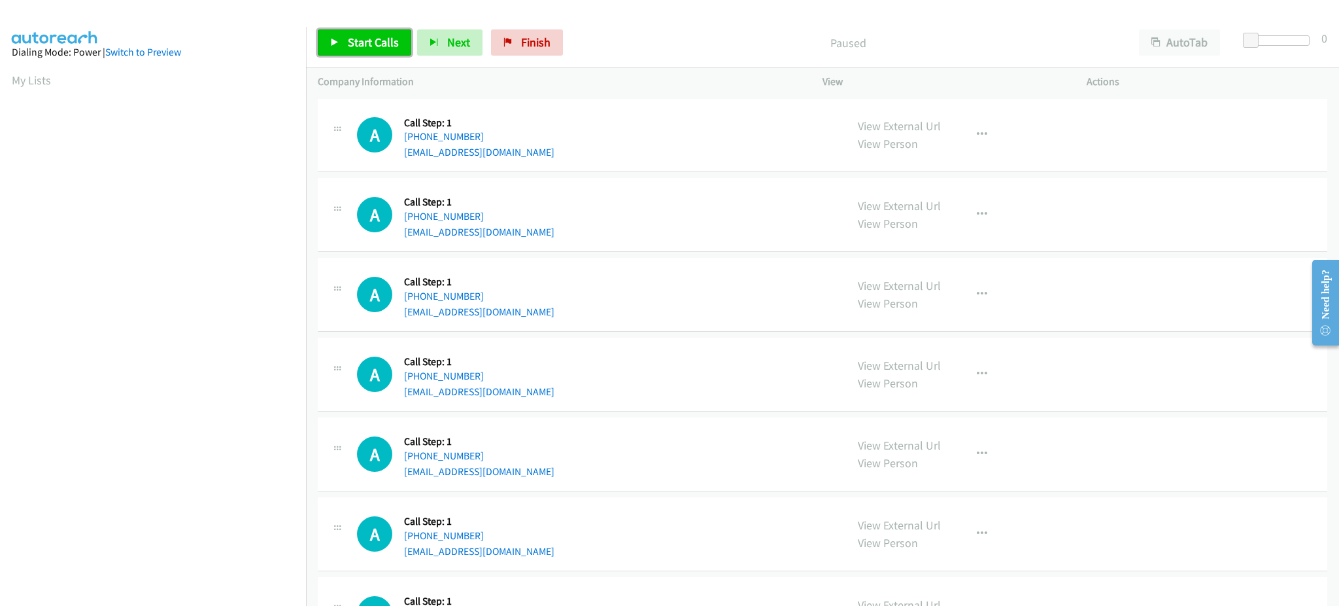
click at [364, 46] on span "Start Calls" at bounding box center [373, 42] width 51 height 15
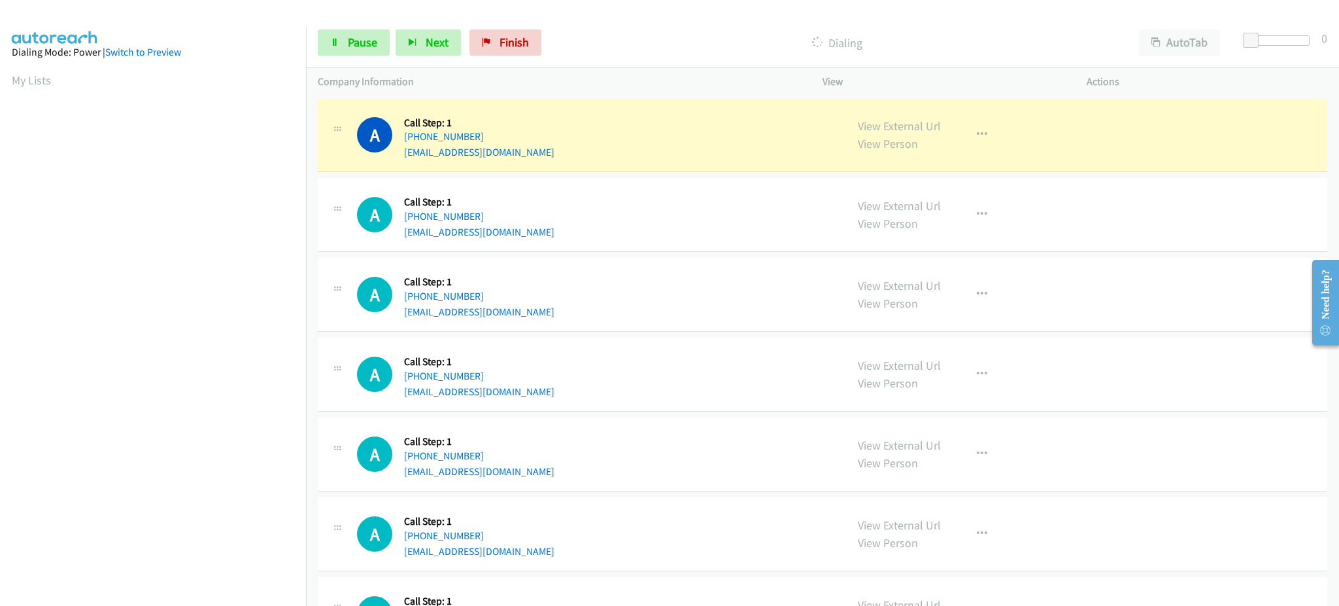
scroll to position [131, 0]
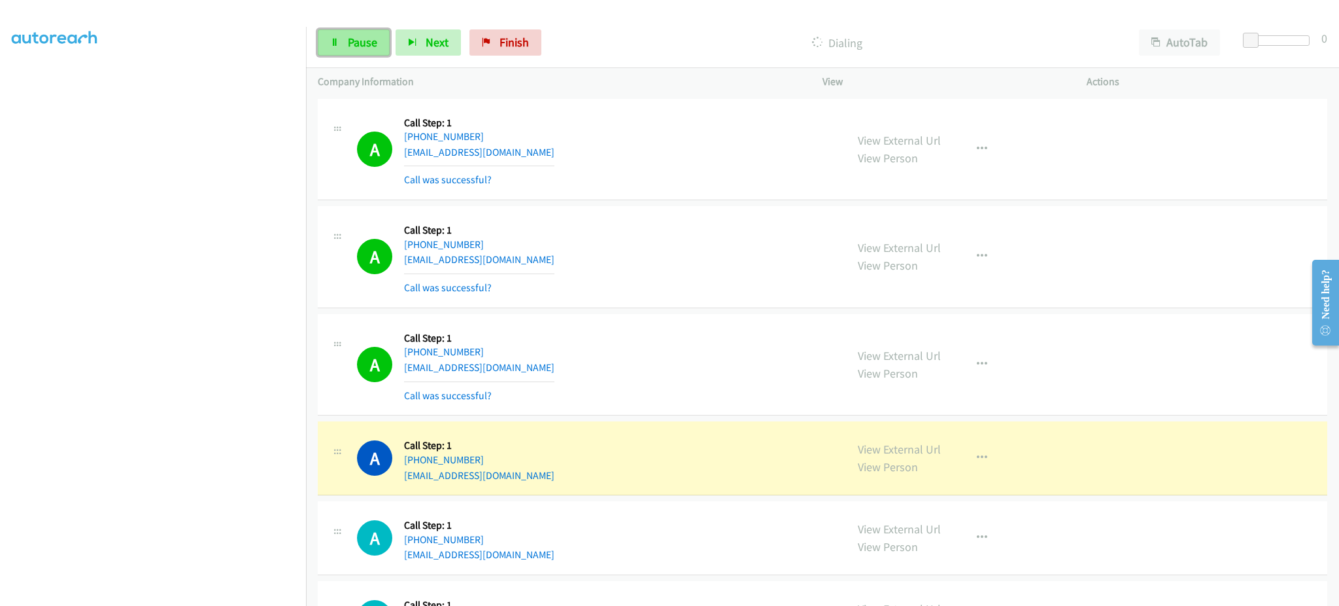
click at [335, 39] on icon at bounding box center [334, 43] width 9 height 9
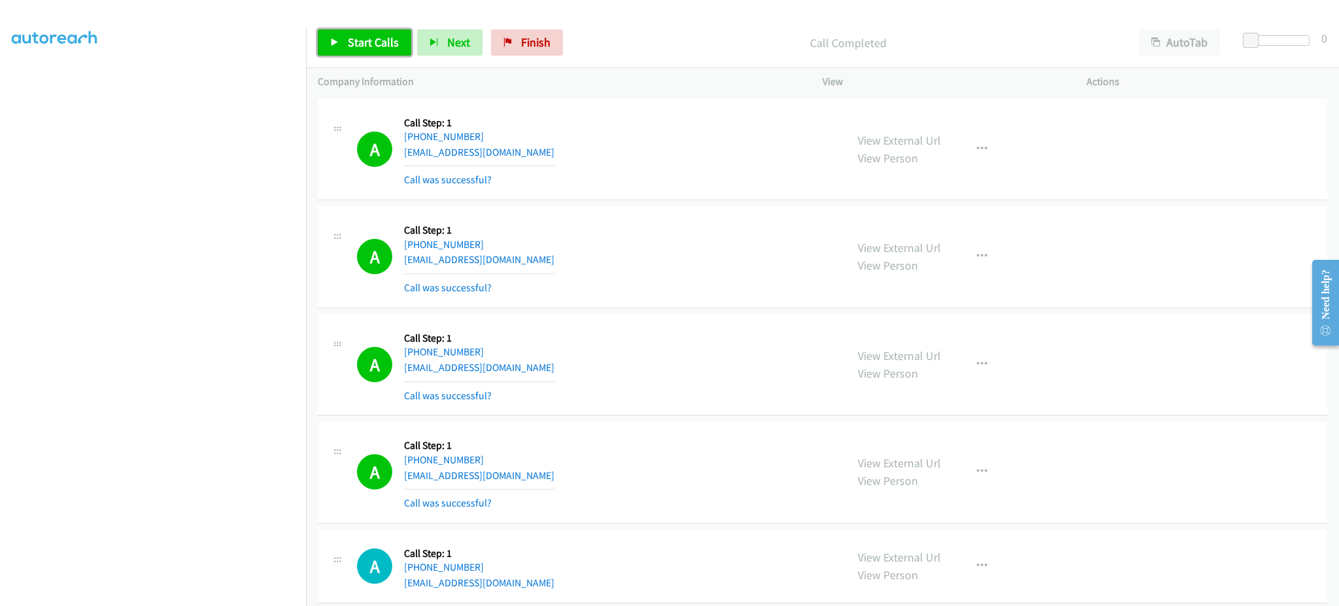
click at [353, 47] on span "Start Calls" at bounding box center [373, 42] width 51 height 15
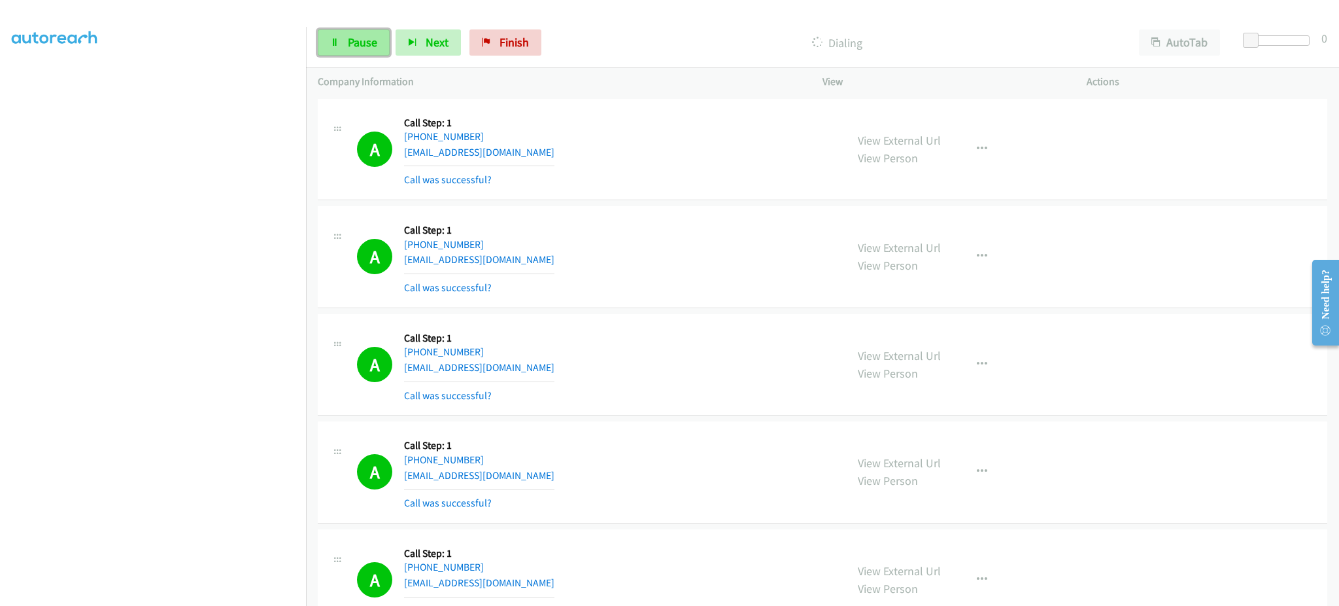
click at [372, 44] on span "Pause" at bounding box center [362, 42] width 29 height 15
click at [1006, 466] on div "View External Url View Person View External Url Email Schedule/Manage Callback …" at bounding box center [984, 472] width 276 height 78
